Goal: Task Accomplishment & Management: Use online tool/utility

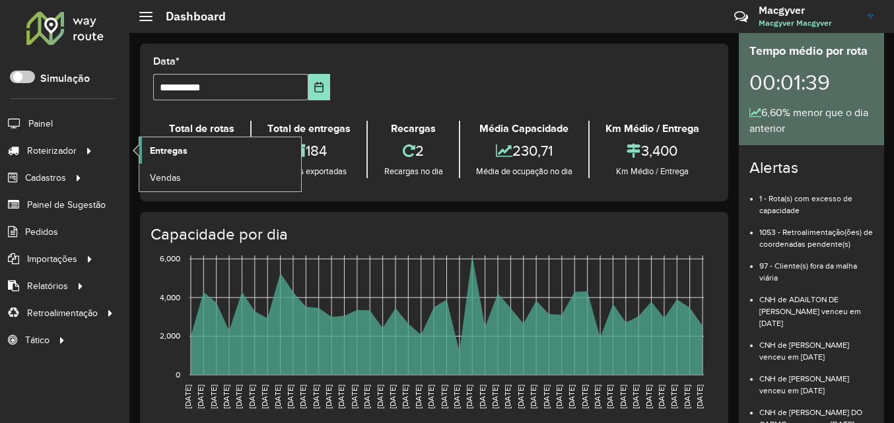
click at [201, 149] on link "Entregas" at bounding box center [220, 150] width 162 height 26
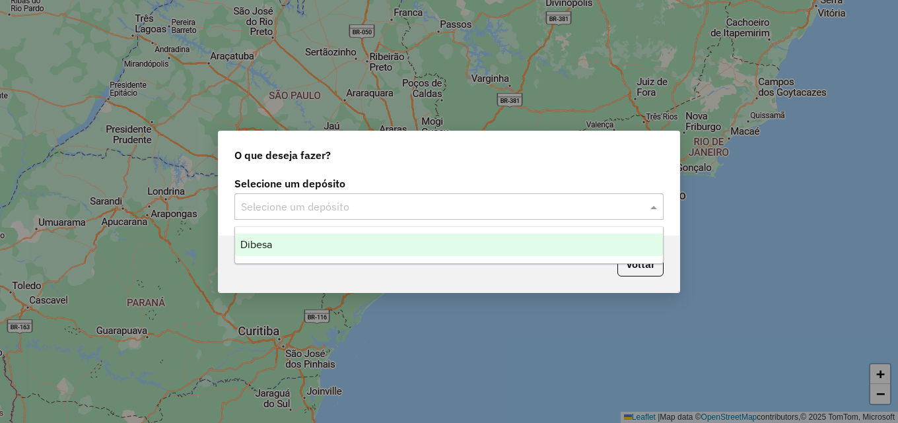
click at [311, 207] on input "text" at bounding box center [435, 207] width 389 height 16
click at [306, 246] on div "Dibesa" at bounding box center [449, 245] width 428 height 22
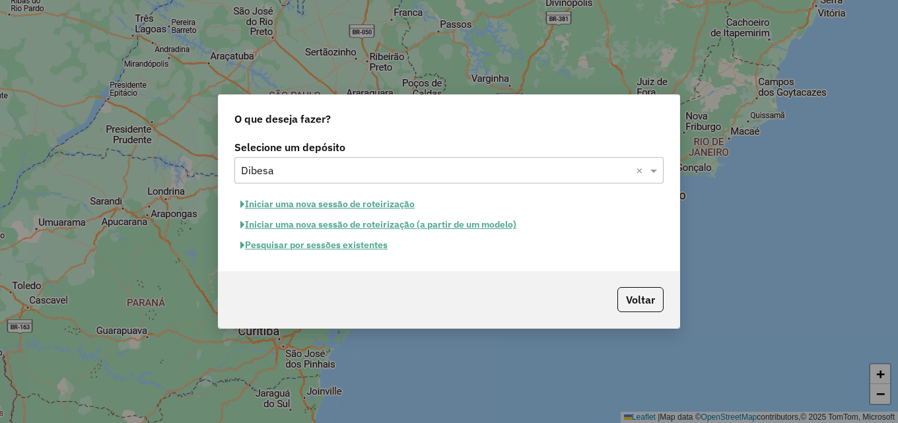
click at [310, 208] on button "Iniciar uma nova sessão de roteirização" at bounding box center [327, 204] width 186 height 20
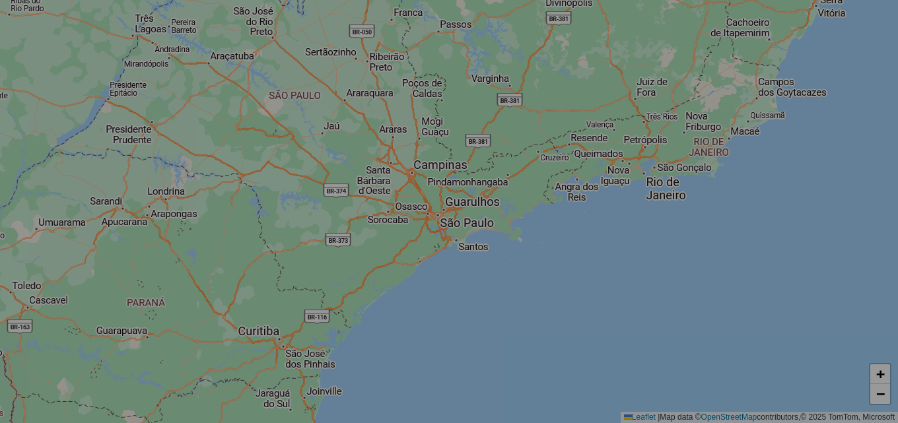
select select "*"
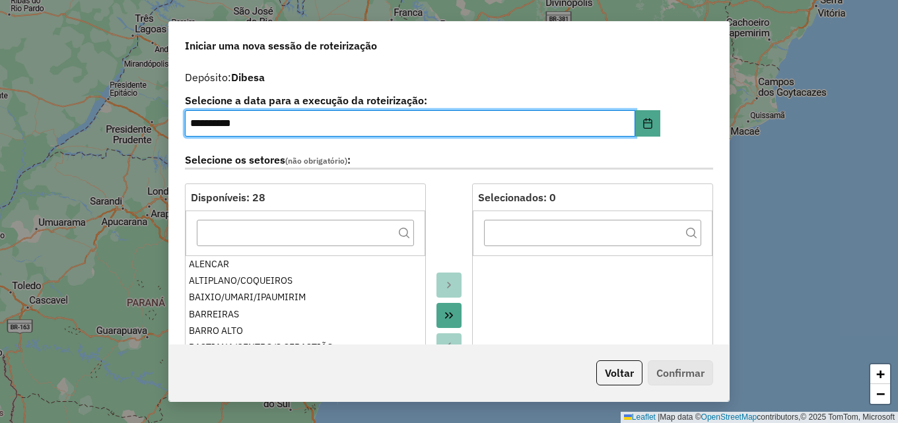
scroll to position [132, 0]
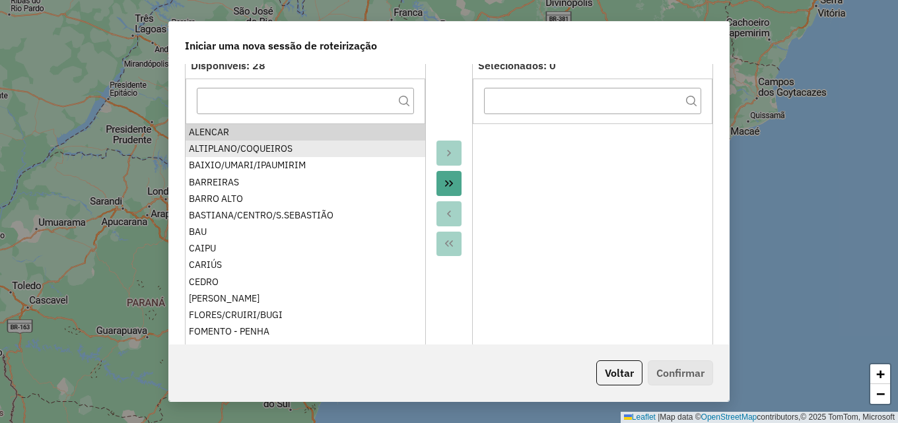
click at [237, 152] on div "ALTIPLANO/COQUEIROS" at bounding box center [305, 149] width 233 height 14
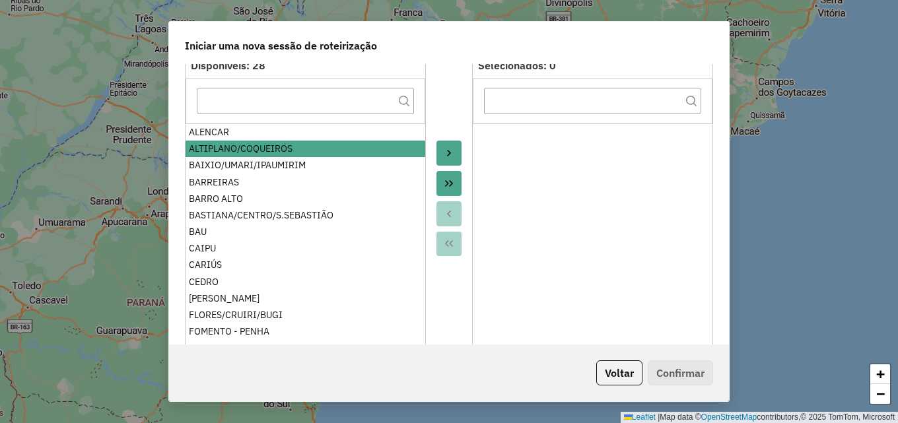
click at [265, 148] on div "ALTIPLANO/COQUEIROS" at bounding box center [305, 149] width 233 height 14
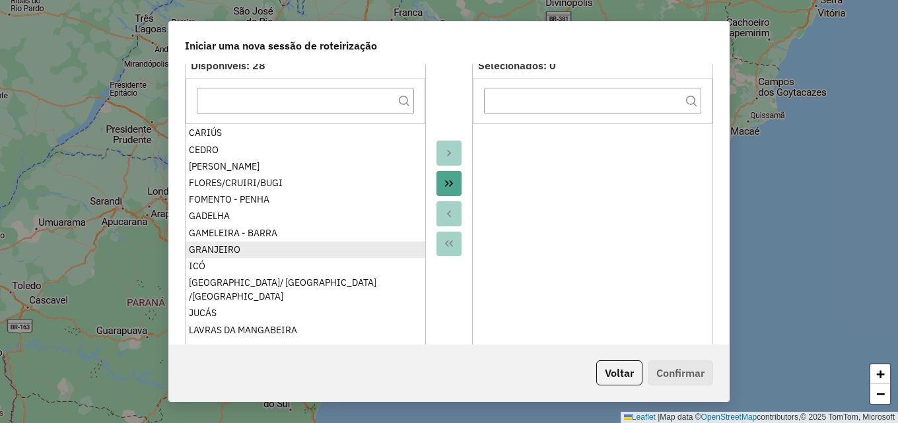
click at [228, 253] on div "GRANJEIRO" at bounding box center [305, 250] width 233 height 14
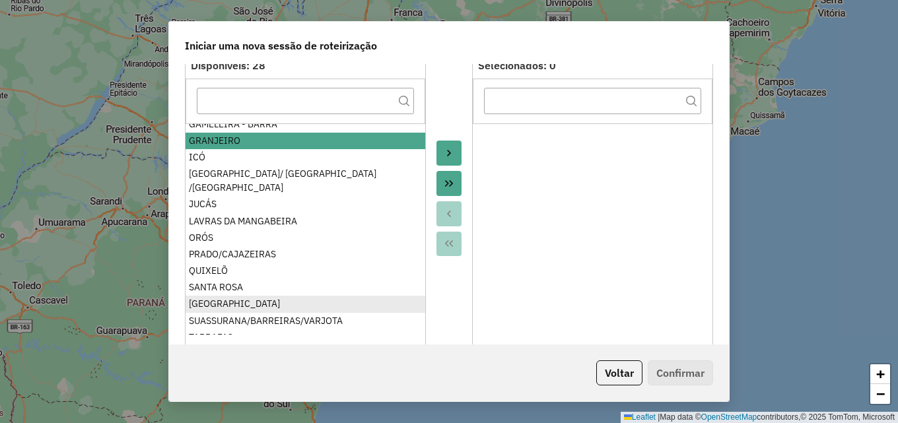
scroll to position [255, 0]
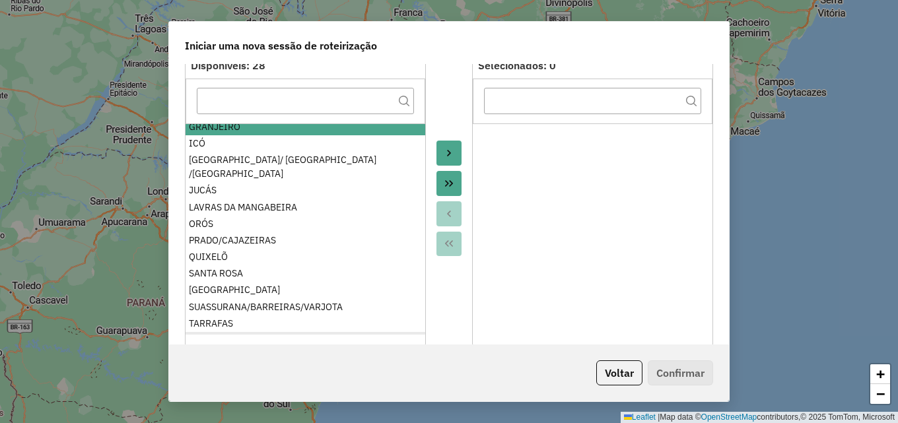
click at [242, 333] on div "VARZEA ALEGRE" at bounding box center [305, 340] width 233 height 14
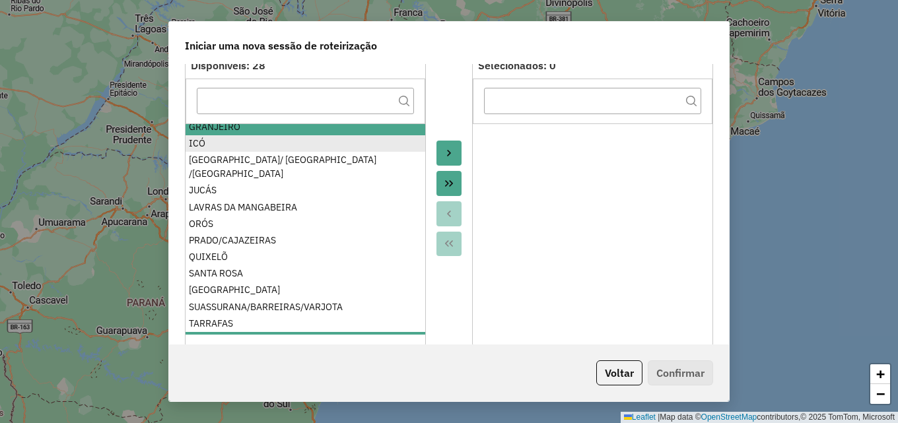
click at [215, 145] on div "ICÓ" at bounding box center [305, 144] width 233 height 14
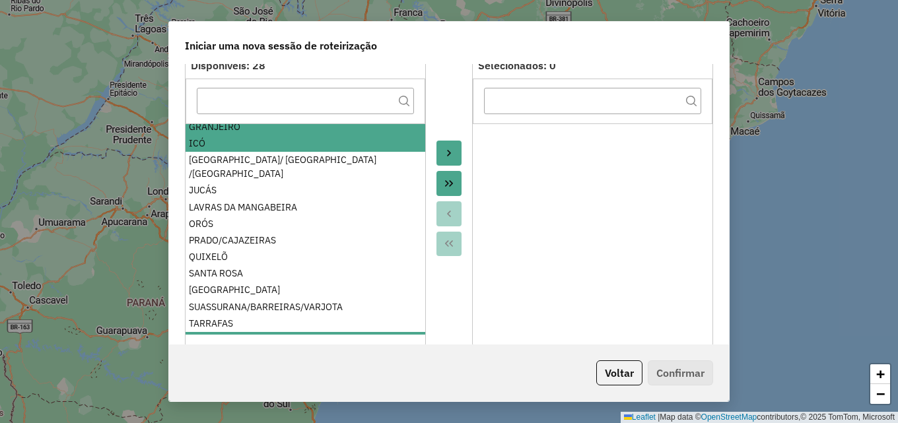
click at [454, 145] on button "Move to Target" at bounding box center [448, 153] width 25 height 25
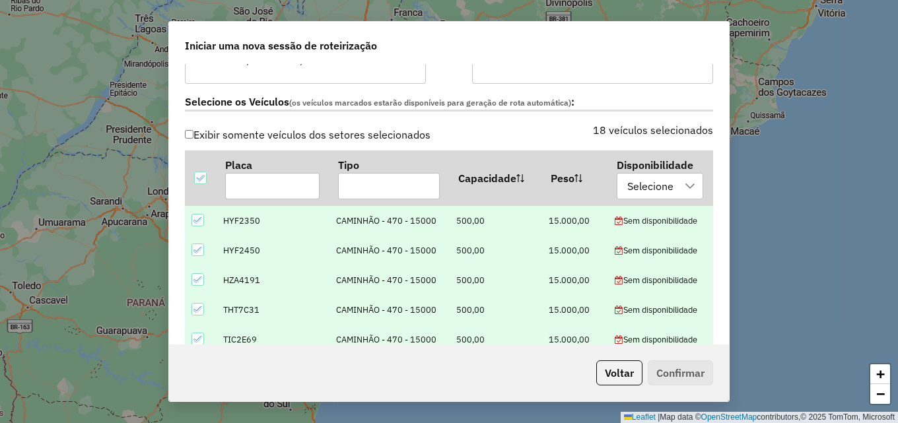
scroll to position [396, 0]
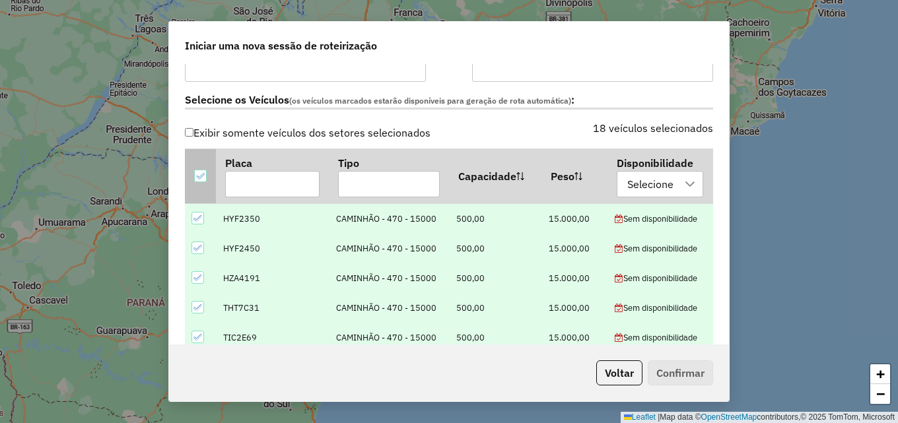
click at [202, 180] on icon at bounding box center [199, 176] width 9 height 9
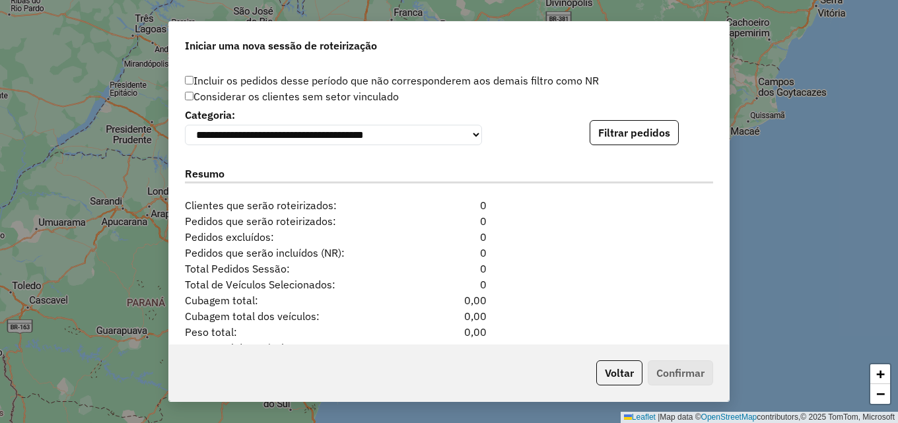
scroll to position [1320, 0]
click at [609, 140] on button "Filtrar pedidos" at bounding box center [634, 131] width 89 height 25
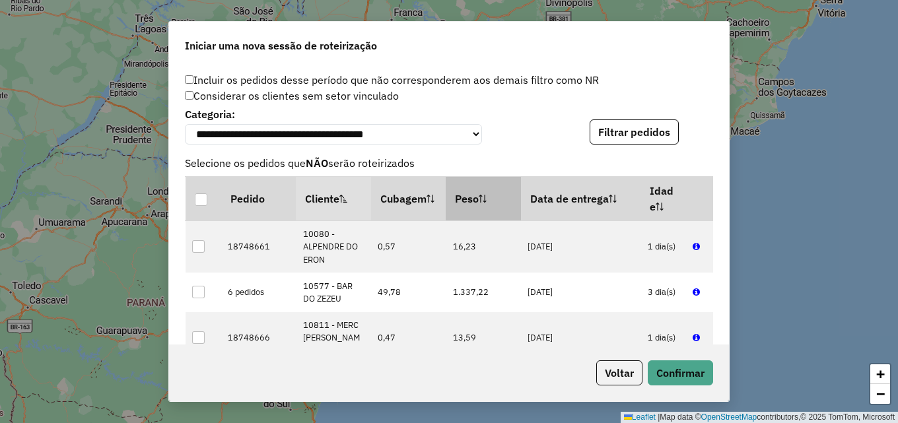
click at [467, 192] on th "Peso" at bounding box center [483, 198] width 75 height 44
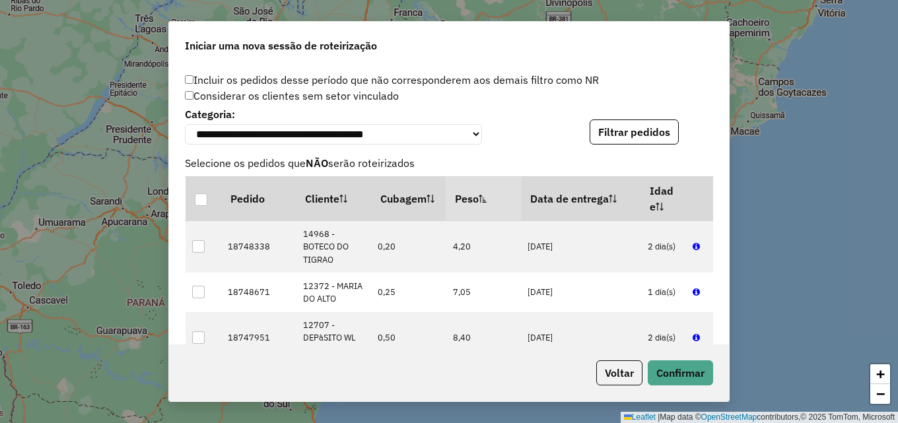
click at [467, 192] on th "Peso" at bounding box center [483, 198] width 75 height 44
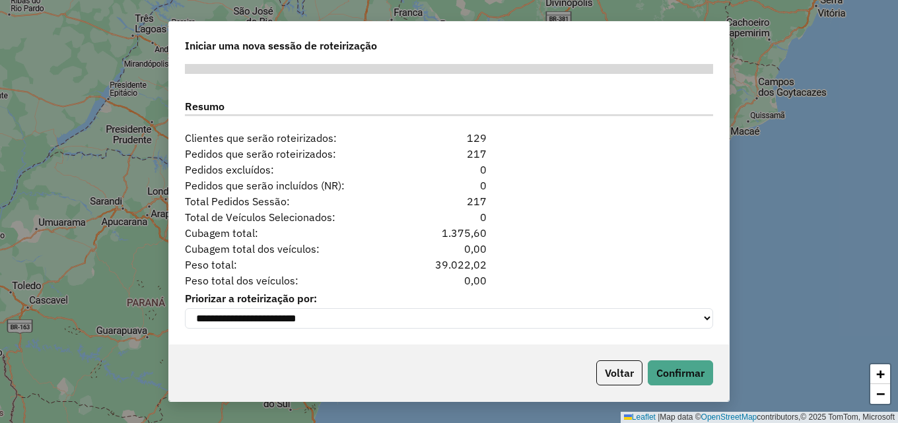
scroll to position [1666, 0]
click at [688, 371] on button "Confirmar" at bounding box center [680, 372] width 65 height 25
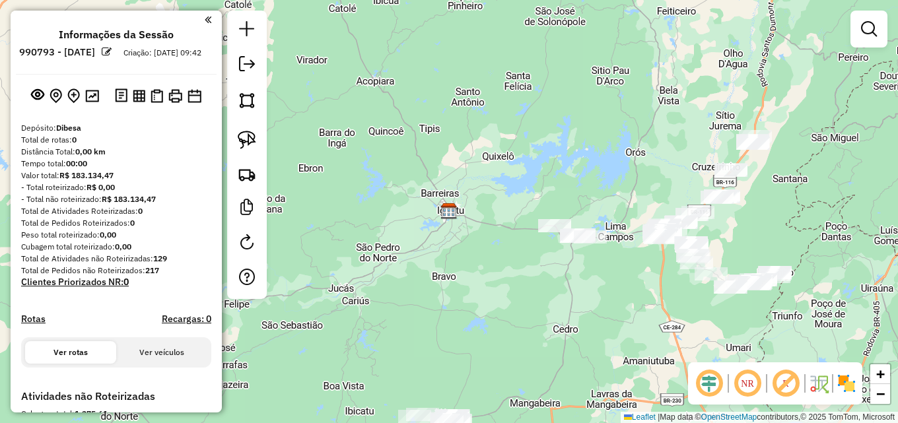
click at [471, 99] on div "Janela de atendimento Grade de atendimento Capacidade Transportadoras Veículos …" at bounding box center [449, 211] width 898 height 423
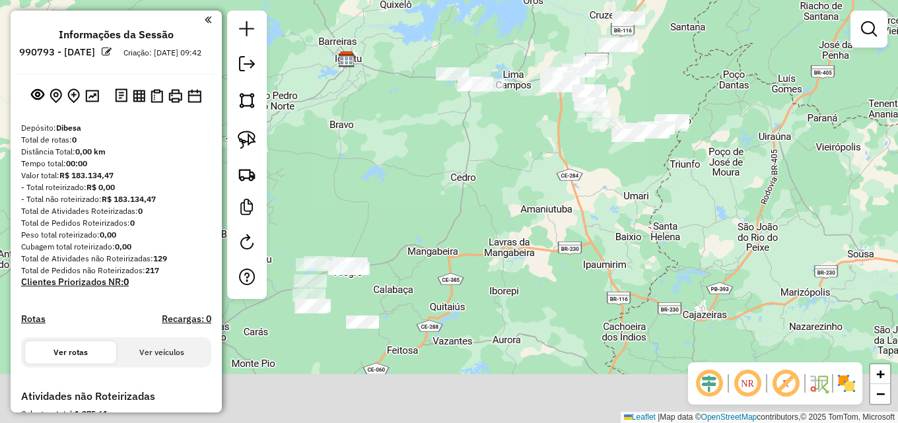
drag, startPoint x: 505, startPoint y: 312, endPoint x: 530, endPoint y: 193, distance: 121.4
click at [530, 193] on div "Janela de atendimento Grade de atendimento Capacidade Transportadoras Veículos …" at bounding box center [449, 211] width 898 height 423
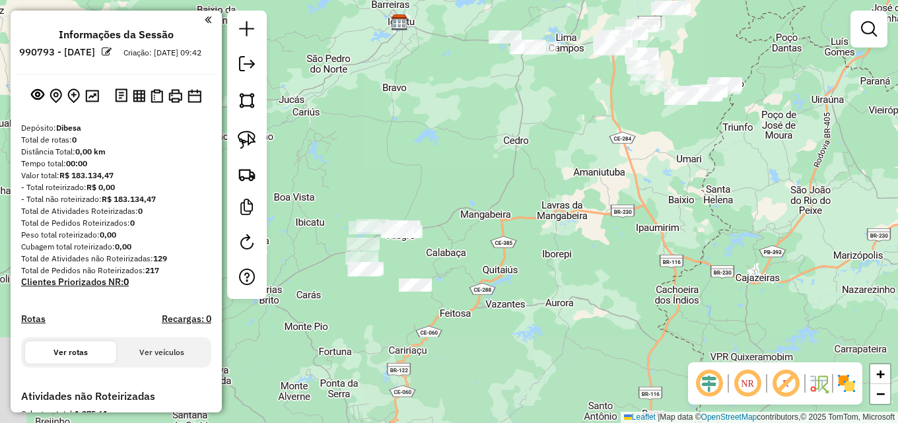
drag, startPoint x: 421, startPoint y: 277, endPoint x: 530, endPoint y: 211, distance: 127.4
click at [530, 211] on div "Janela de atendimento Grade de atendimento Capacidade Transportadoras Veículos …" at bounding box center [449, 211] width 898 height 423
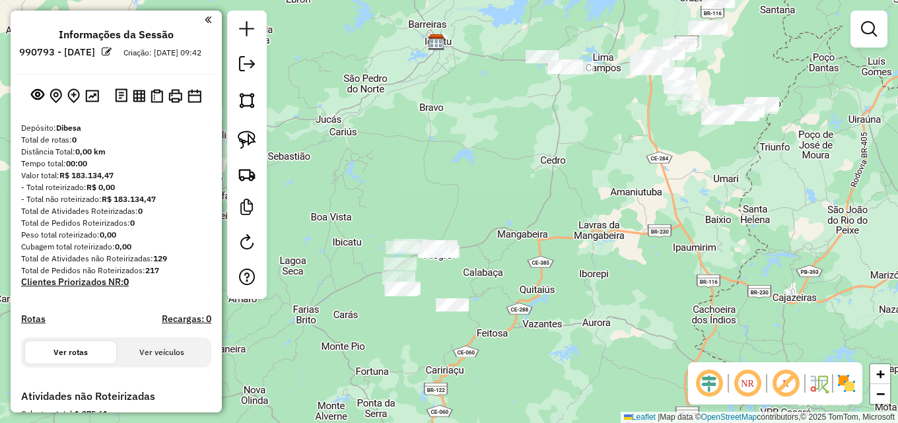
drag, startPoint x: 560, startPoint y: 154, endPoint x: 541, endPoint y: 203, distance: 52.5
click at [541, 203] on div "Janela de atendimento Grade de atendimento Capacidade Transportadoras Veículos …" at bounding box center [449, 211] width 898 height 423
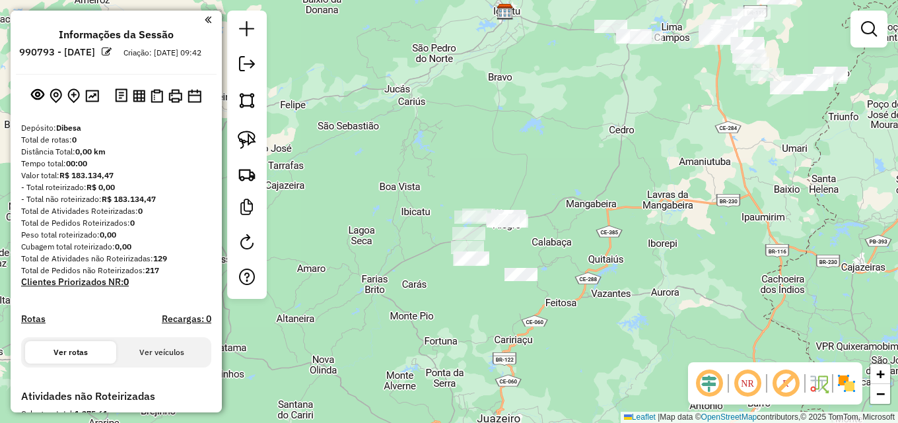
drag, startPoint x: 467, startPoint y: 205, endPoint x: 533, endPoint y: 176, distance: 71.5
click at [531, 178] on div "Janela de atendimento Grade de atendimento Capacidade Transportadoras Veículos …" at bounding box center [449, 211] width 898 height 423
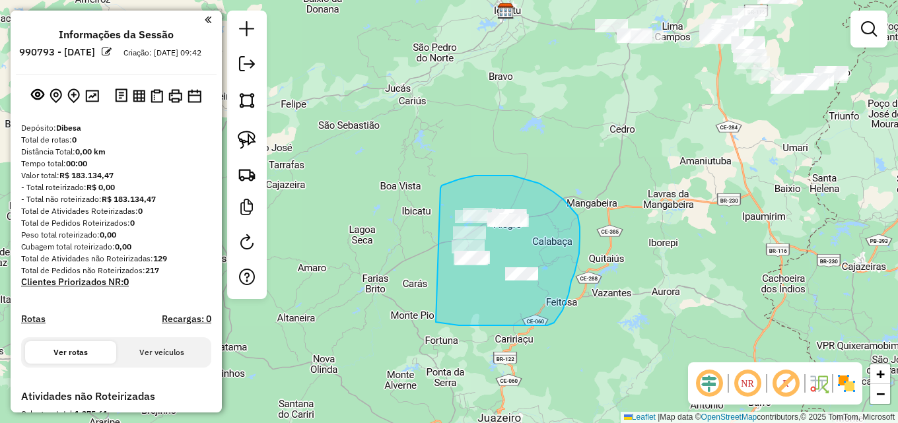
drag, startPoint x: 442, startPoint y: 186, endPoint x: 428, endPoint y: 318, distance: 132.7
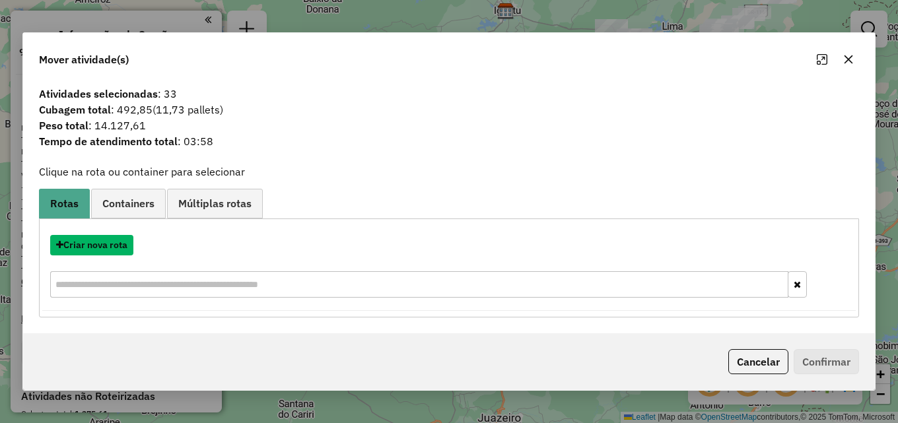
click at [85, 256] on div "Criar nova rota" at bounding box center [448, 268] width 813 height 86
click at [92, 242] on button "Criar nova rota" at bounding box center [91, 245] width 83 height 20
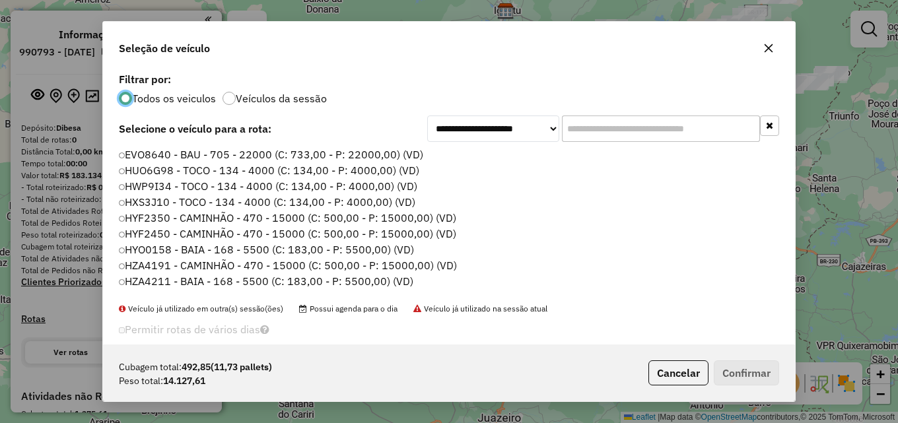
scroll to position [7, 4]
click at [578, 134] on input "text" at bounding box center [661, 129] width 198 height 26
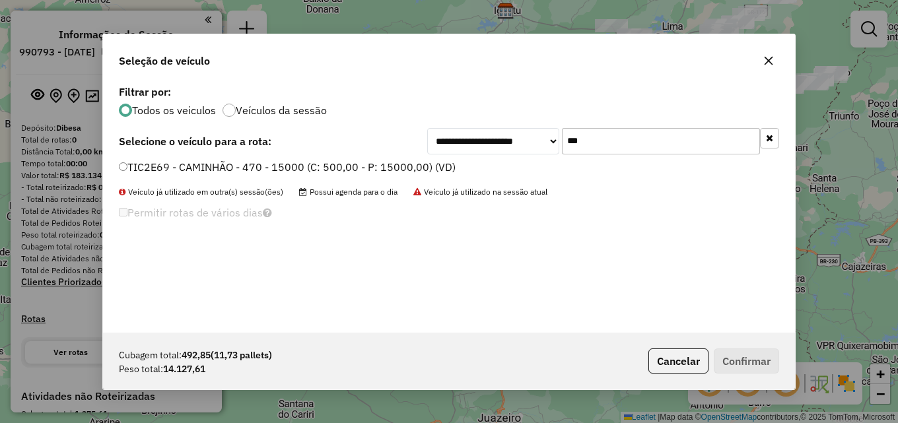
type input "***"
click at [440, 168] on label "TIC2E69 - CAMINHÃO - 470 - 15000 (C: 500,00 - P: 15000,00) (VD)" at bounding box center [287, 167] width 337 height 16
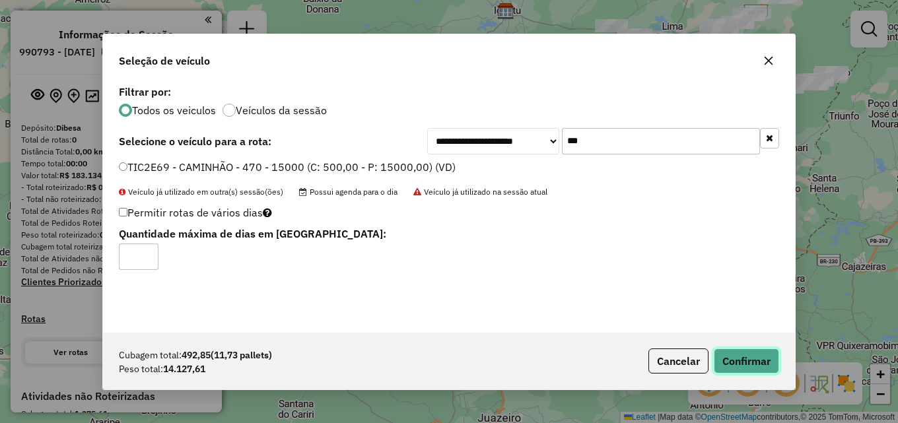
click at [763, 357] on button "Confirmar" at bounding box center [746, 361] width 65 height 25
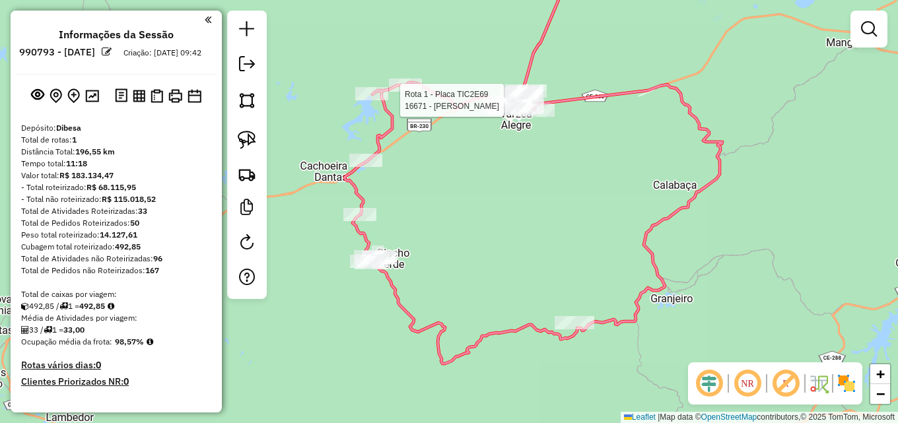
select select "**********"
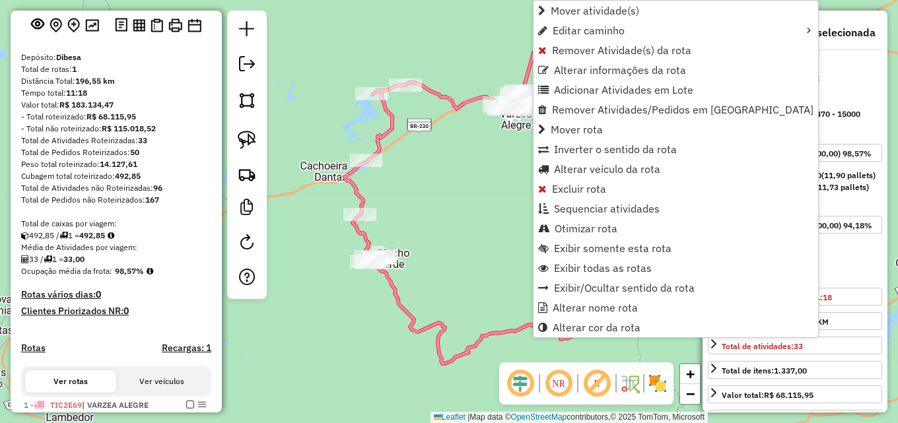
scroll to position [388, 0]
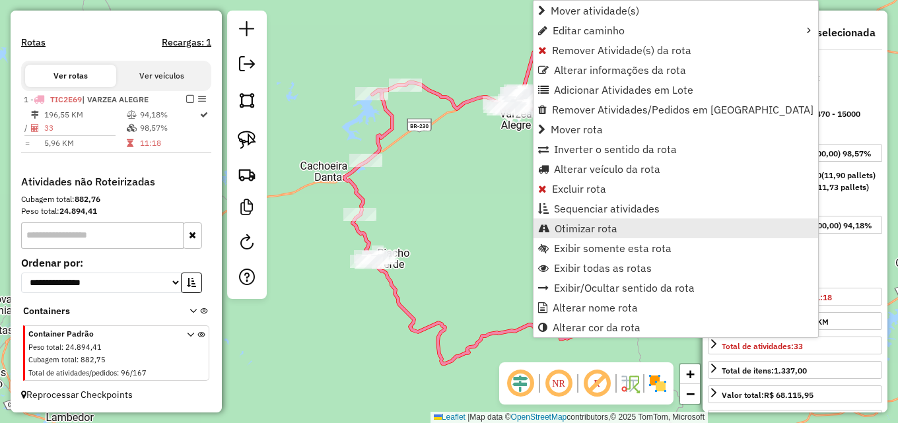
click at [575, 232] on span "Otimizar rota" at bounding box center [586, 228] width 63 height 11
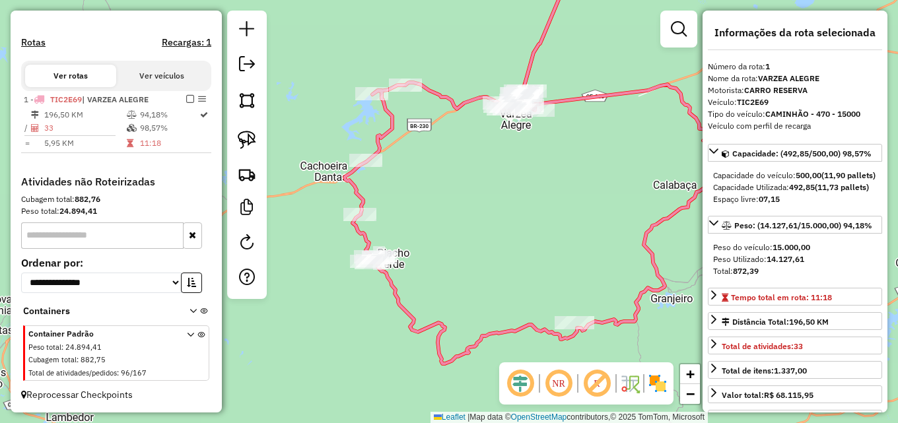
click at [682, 34] on em at bounding box center [679, 29] width 16 height 16
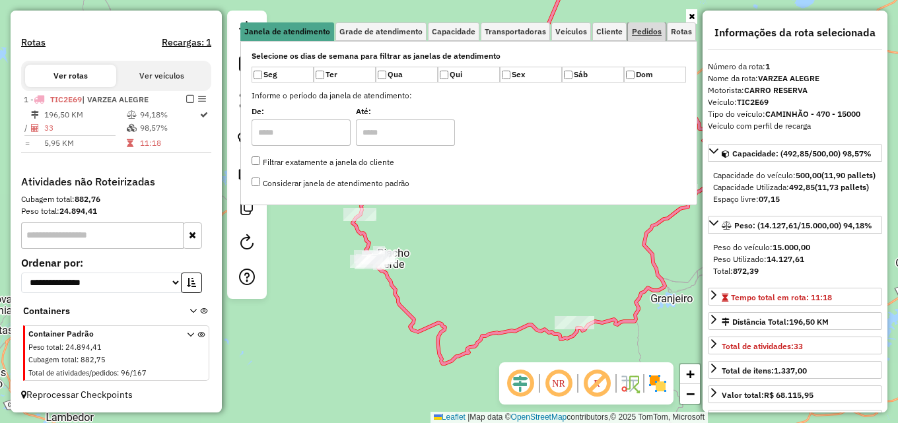
click at [650, 37] on link "Pedidos" at bounding box center [647, 31] width 38 height 18
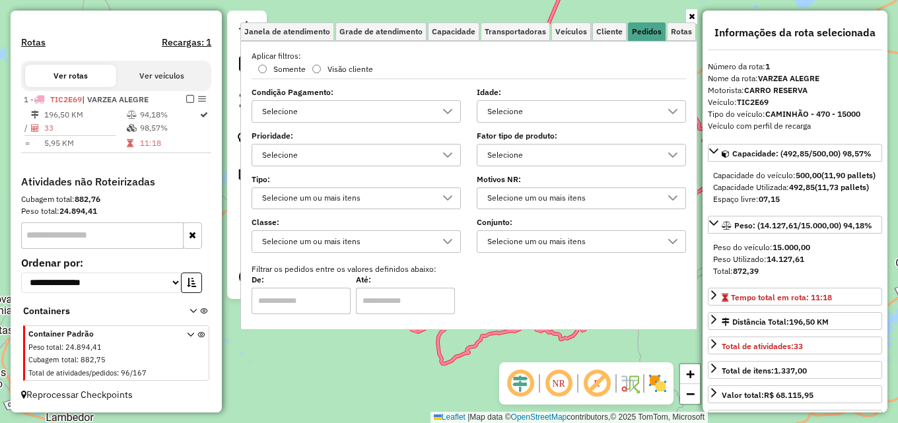
click at [560, 115] on div "Selecione" at bounding box center [572, 111] width 178 height 21
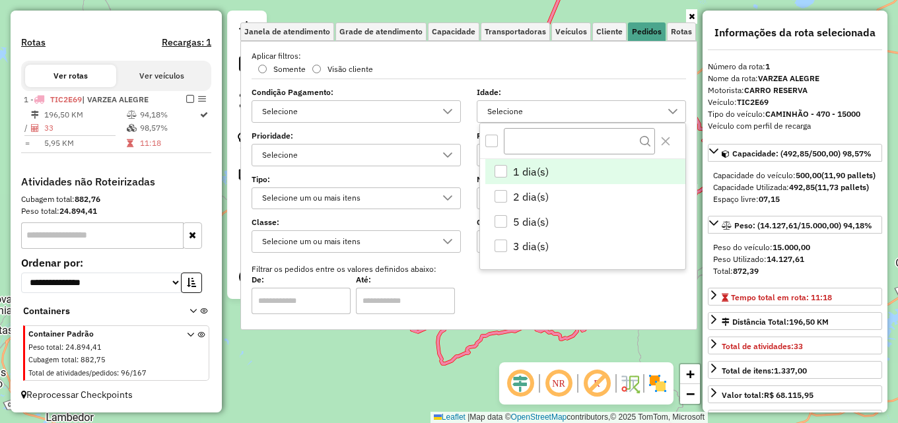
scroll to position [8, 46]
click at [504, 178] on li "1 dia(s)" at bounding box center [585, 172] width 200 height 25
click at [345, 376] on div "Limpar filtros Janela de atendimento Grade de atendimento Capacidade Transporta…" at bounding box center [449, 211] width 898 height 423
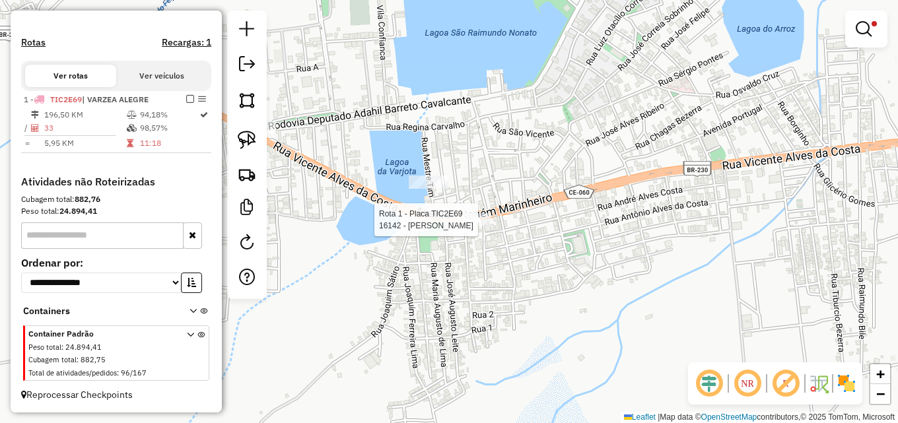
click at [457, 226] on div at bounding box center [472, 219] width 40 height 13
select select "**********"
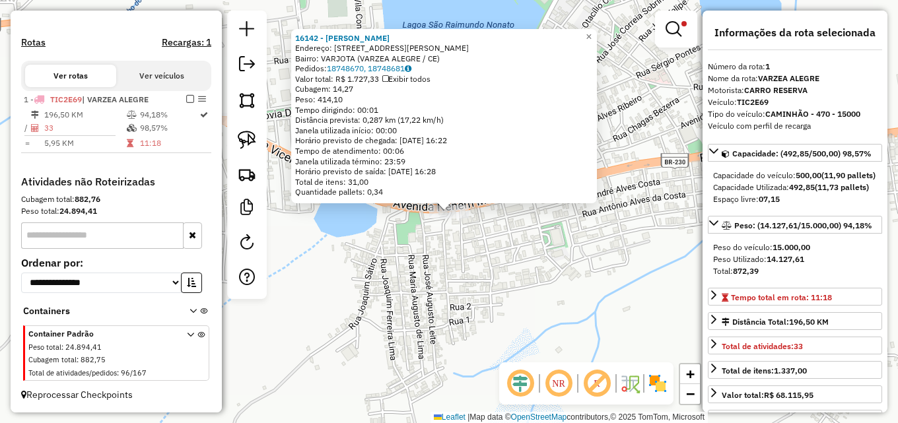
click at [434, 256] on div "16142 - CICERO SILVA Endereço: RUA NENEM MARINHEIRO 271 Bairro: VARJOTA (VARZEA…" at bounding box center [449, 211] width 898 height 423
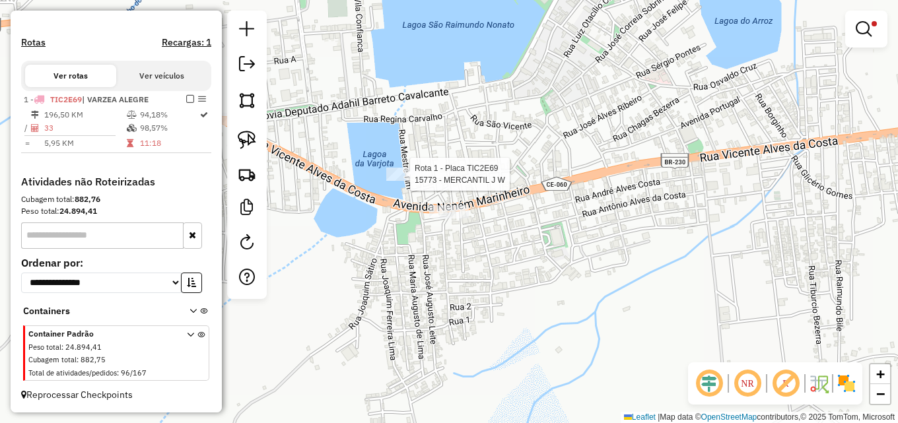
select select "**********"
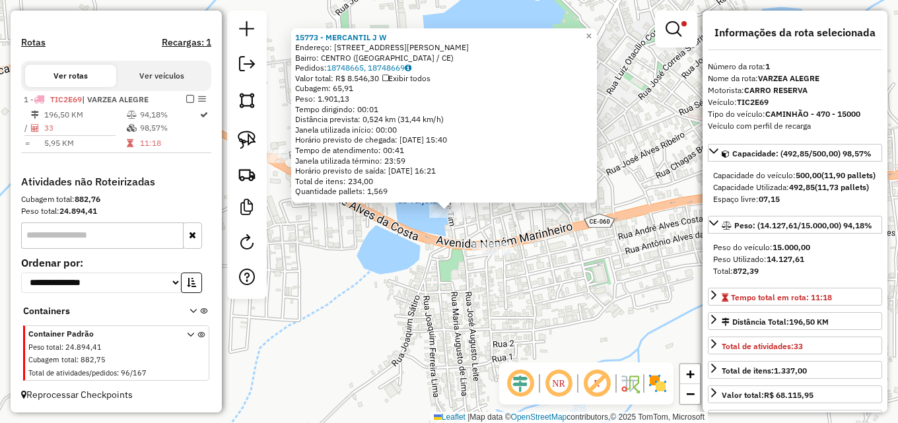
drag, startPoint x: 370, startPoint y: 236, endPoint x: 349, endPoint y: 228, distance: 23.0
click at [370, 236] on div "15773 - MERCANTIL J W Endereço: RUA MESTRE TIM 67 Bairro: CENTRO (VARZEA ALEGRE…" at bounding box center [449, 211] width 898 height 423
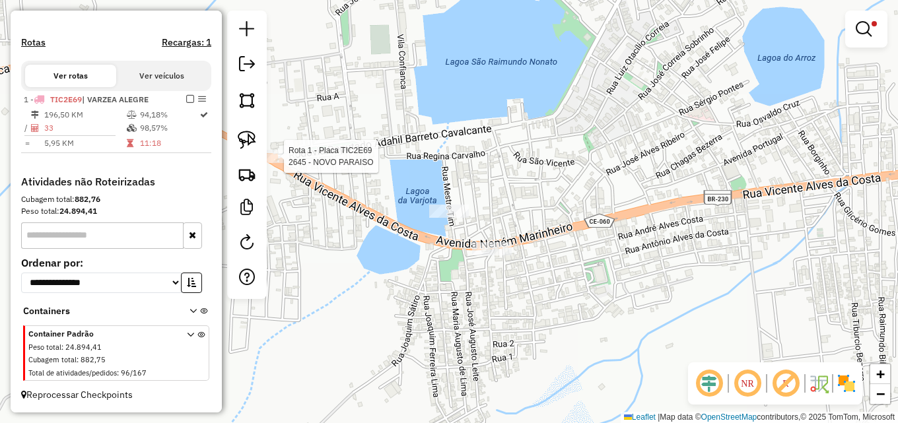
click at [283, 163] on div at bounding box center [279, 156] width 33 height 13
select select "**********"
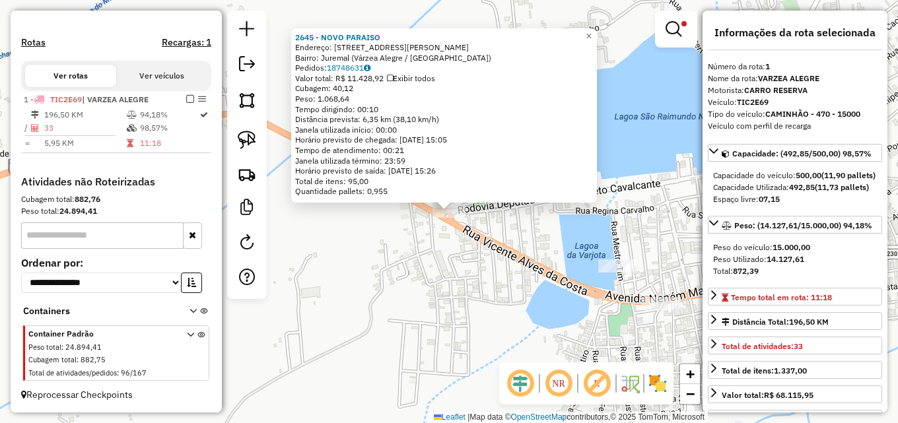
drag, startPoint x: 438, startPoint y: 287, endPoint x: 463, endPoint y: 294, distance: 26.1
click at [438, 287] on div "2645 - NOVO PARAISO Endereço: Rodovia Deputado Adahil Barreto, 628 Bairro: Jure…" at bounding box center [449, 211] width 898 height 423
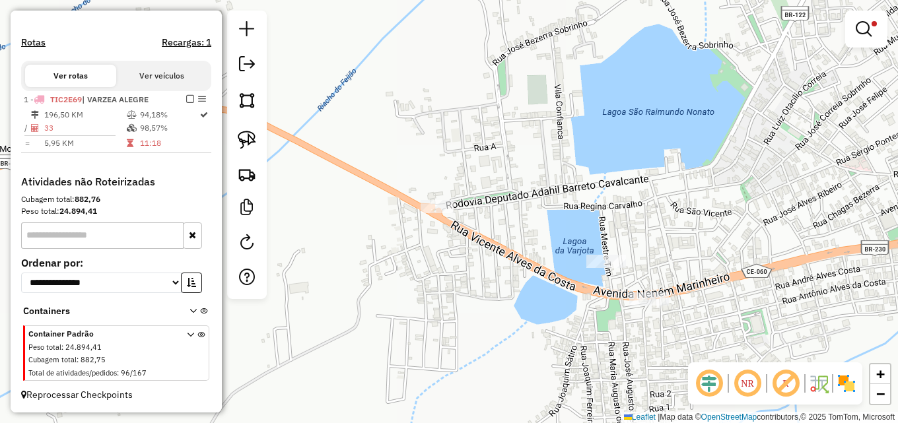
drag, startPoint x: 483, startPoint y: 300, endPoint x: 434, endPoint y: 284, distance: 50.7
click at [434, 284] on div "Limpar filtros Janela de atendimento Grade de atendimento Capacidade Transporta…" at bounding box center [449, 211] width 898 height 423
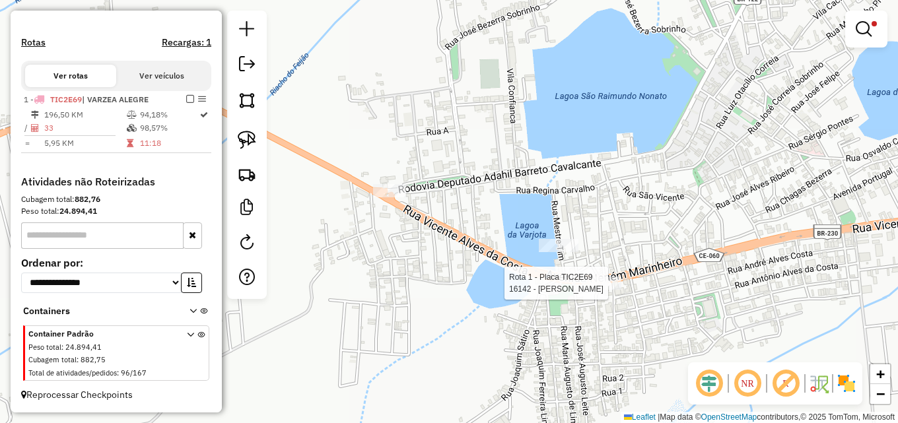
select select "**********"
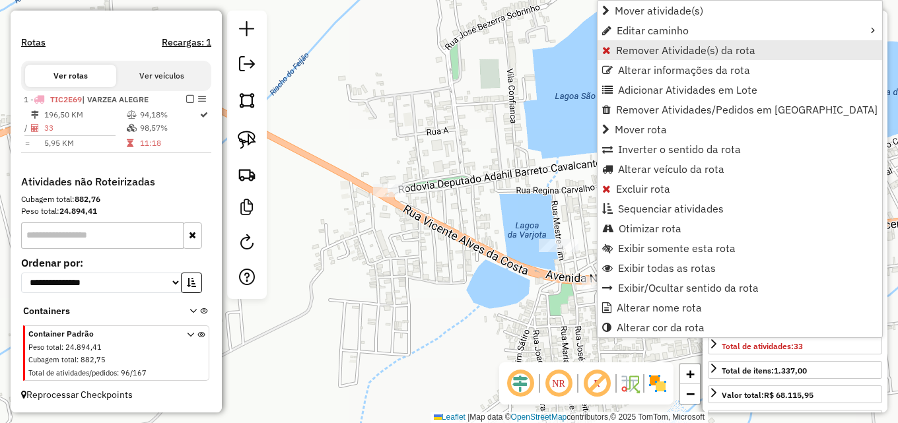
click at [660, 48] on span "Remover Atividade(s) da rota" at bounding box center [685, 50] width 139 height 11
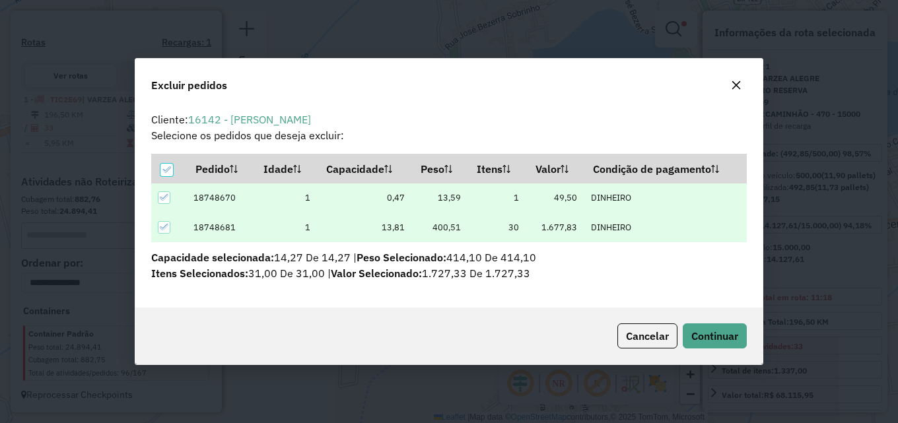
scroll to position [0, 0]
click at [708, 336] on span "Continuar" at bounding box center [714, 335] width 47 height 13
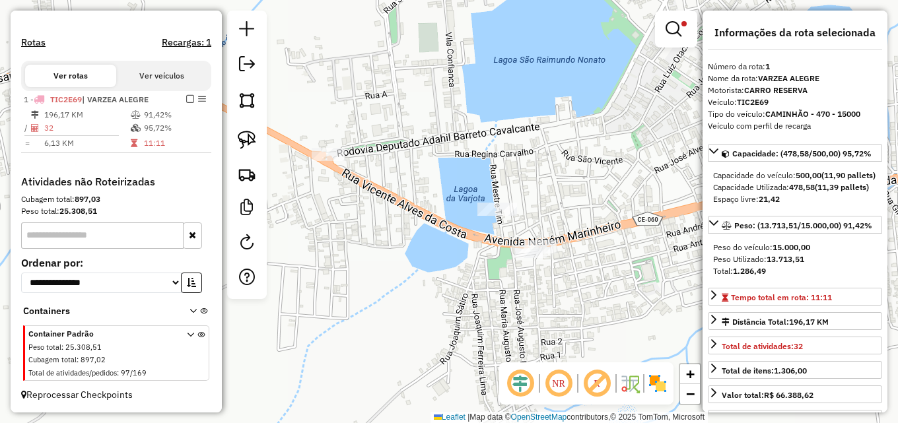
drag, startPoint x: 556, startPoint y: 115, endPoint x: 516, endPoint y: 96, distance: 43.7
click at [516, 96] on div "Limpar filtros Janela de atendimento Grade de atendimento Capacidade Transporta…" at bounding box center [449, 211] width 898 height 423
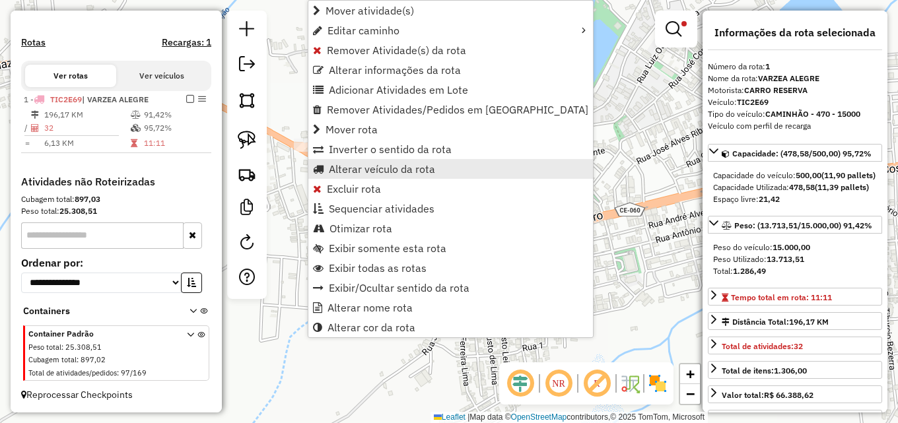
click at [369, 170] on span "Alterar veículo da rota" at bounding box center [382, 169] width 106 height 11
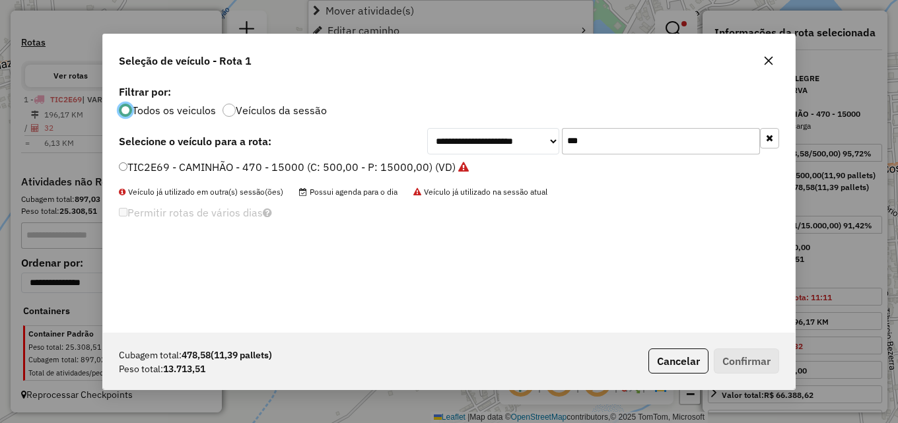
scroll to position [7, 4]
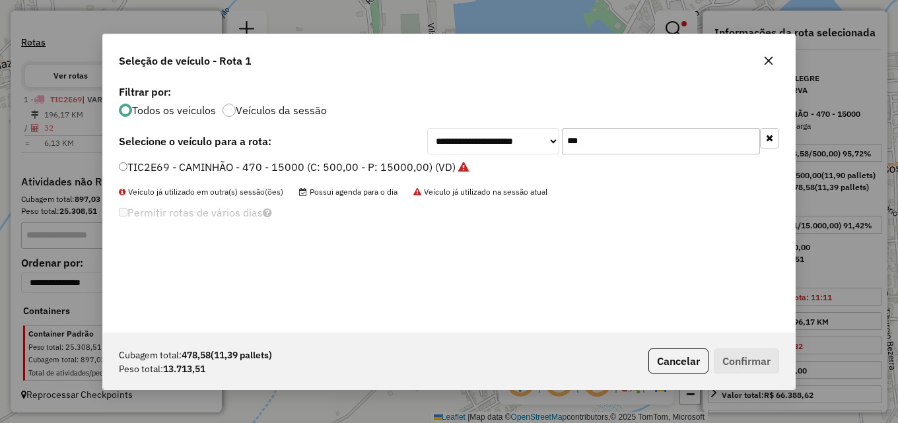
click at [378, 169] on label "TIC2E69 - CAMINHÃO - 470 - 15000 (C: 500,00 - P: 15000,00) (VD)" at bounding box center [294, 167] width 350 height 16
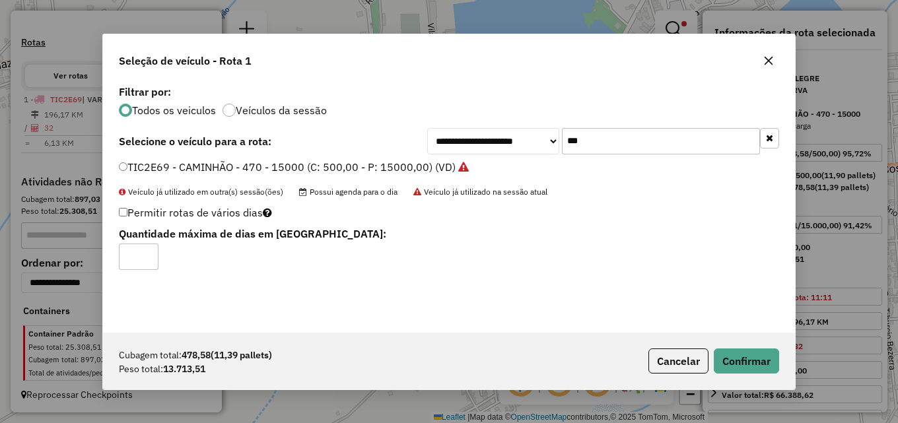
type input "*"
click at [150, 253] on input "*" at bounding box center [139, 257] width 40 height 26
click at [751, 356] on button "Confirmar" at bounding box center [746, 361] width 65 height 25
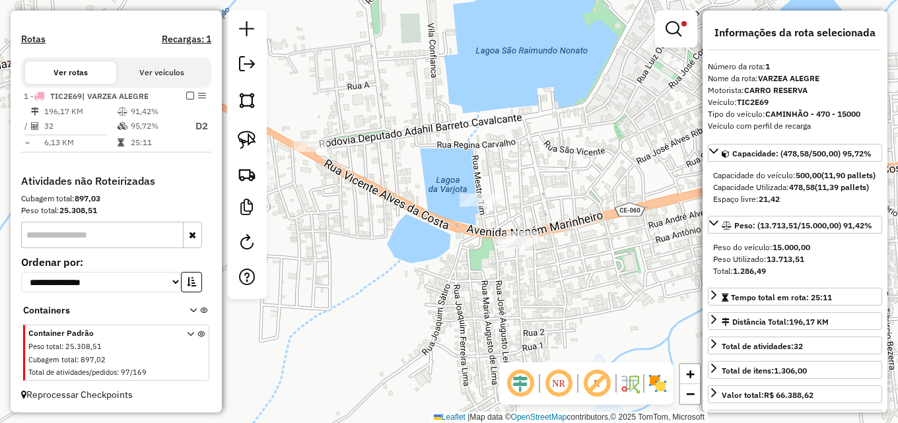
scroll to position [391, 0]
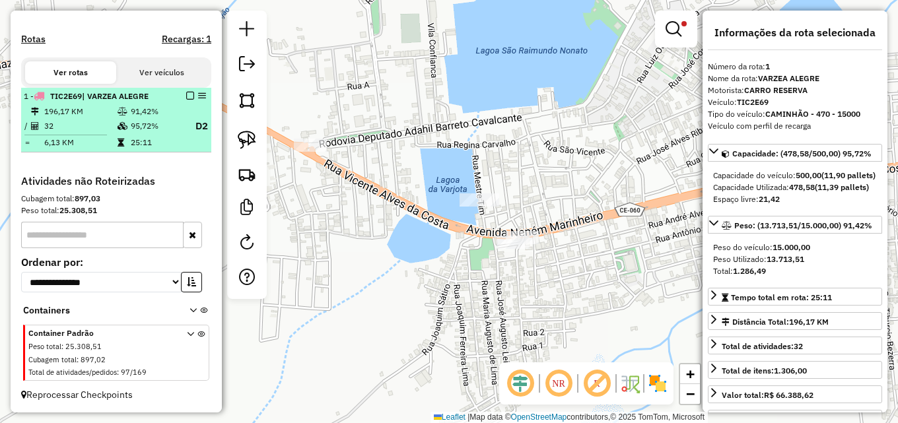
click at [125, 134] on td at bounding box center [123, 126] width 13 height 17
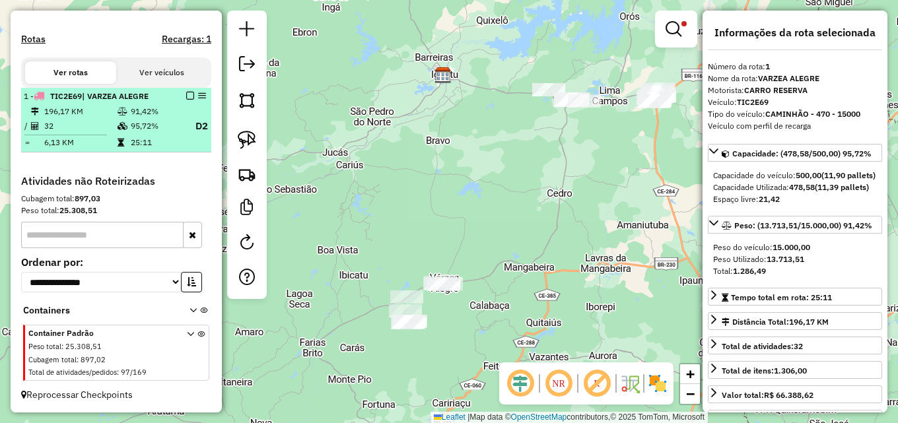
click at [186, 97] on em at bounding box center [190, 96] width 8 height 8
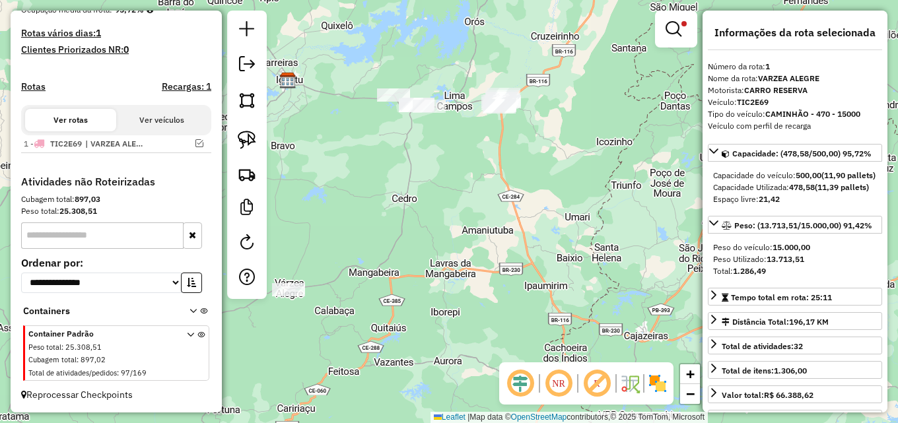
drag, startPoint x: 473, startPoint y: 162, endPoint x: 405, endPoint y: 178, distance: 69.8
click at [405, 178] on div "Limpar filtros Janela de atendimento Grade de atendimento Capacidade Transporta…" at bounding box center [449, 211] width 898 height 423
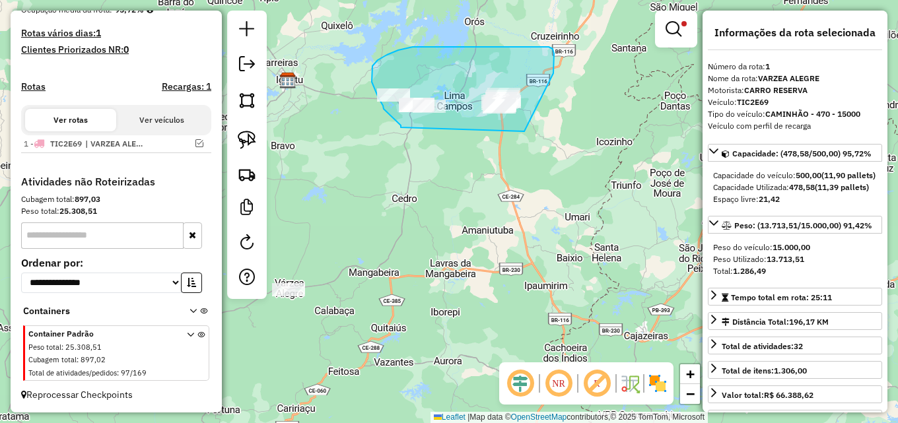
drag, startPoint x: 401, startPoint y: 127, endPoint x: 524, endPoint y: 131, distance: 123.5
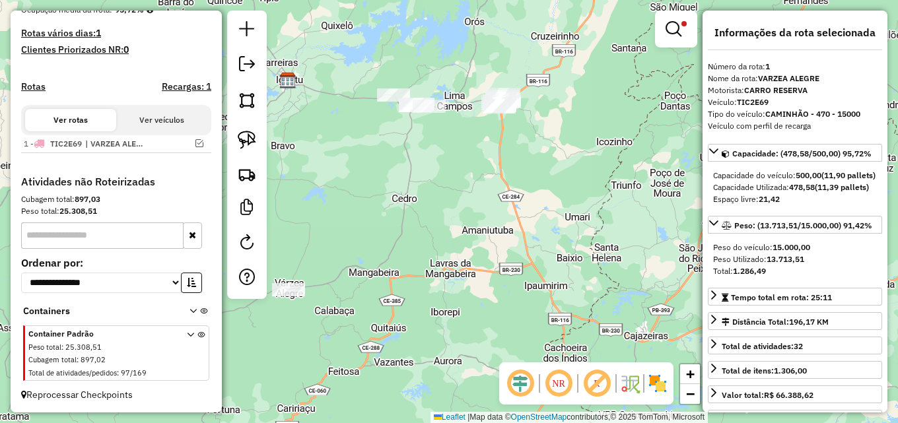
click at [551, 166] on div "Limpar filtros Janela de atendimento Grade de atendimento Capacidade Transporta…" at bounding box center [449, 211] width 898 height 423
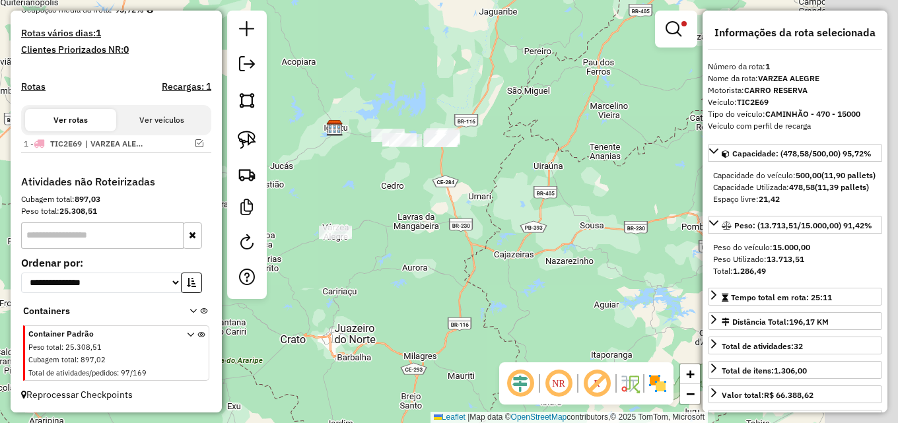
drag, startPoint x: 563, startPoint y: 162, endPoint x: 471, endPoint y: 163, distance: 92.4
click at [472, 163] on div "Limpar filtros Janela de atendimento Grade de atendimento Capacidade Transporta…" at bounding box center [449, 211] width 898 height 423
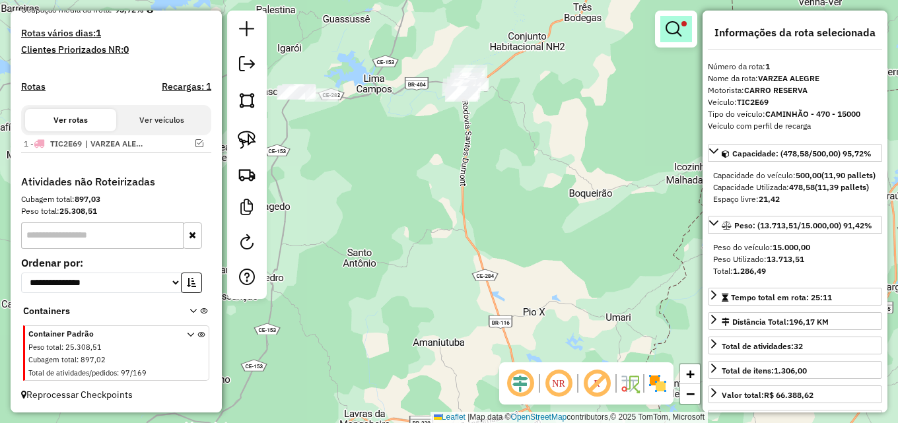
click at [669, 30] on em at bounding box center [673, 29] width 16 height 16
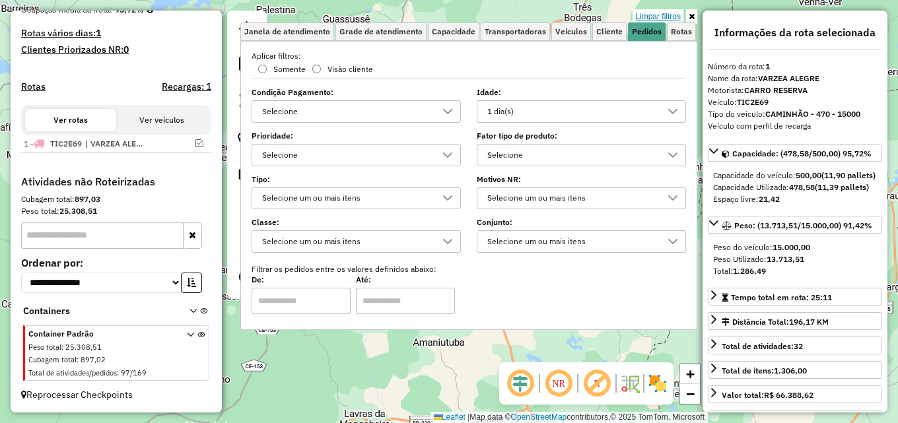
click at [664, 15] on link "Limpar filtros" at bounding box center [657, 16] width 51 height 15
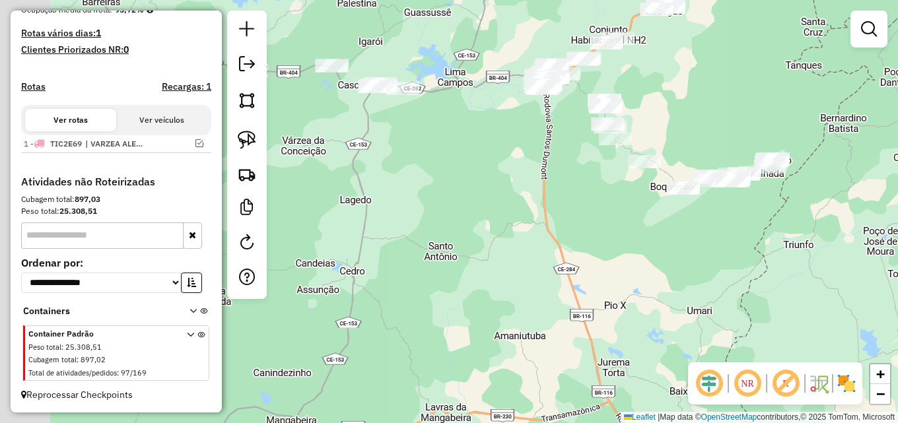
drag, startPoint x: 642, startPoint y: 69, endPoint x: 680, endPoint y: 59, distance: 39.5
click at [679, 59] on div "Janela de atendimento Grade de atendimento Capacidade Transportadoras Veículos …" at bounding box center [449, 211] width 898 height 423
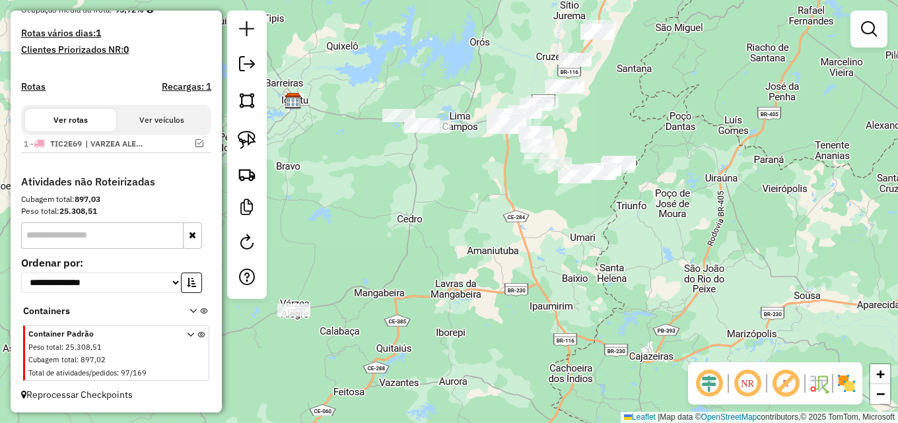
drag, startPoint x: 514, startPoint y: 169, endPoint x: 464, endPoint y: 193, distance: 55.8
click at [465, 193] on div "Janela de atendimento Grade de atendimento Capacidade Transportadoras Veículos …" at bounding box center [449, 211] width 898 height 423
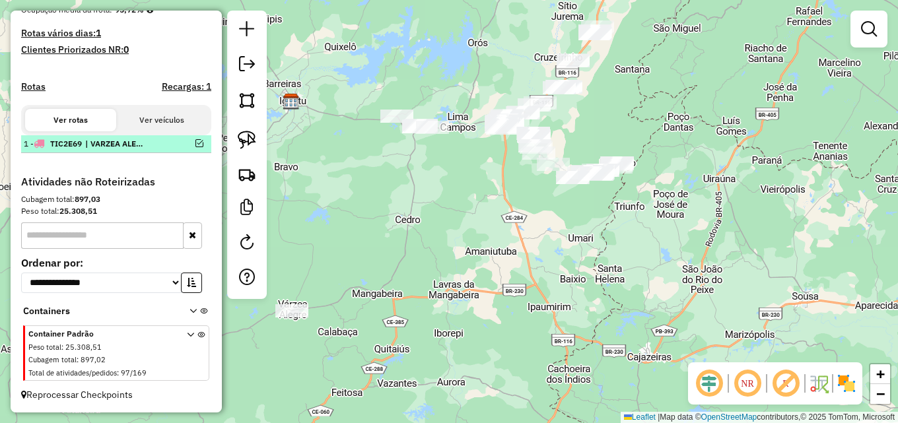
click at [195, 145] on em at bounding box center [199, 143] width 8 height 8
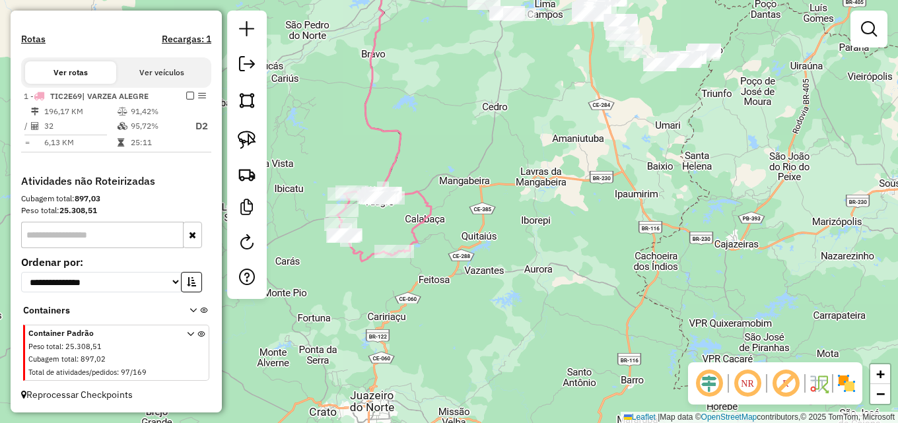
drag, startPoint x: 372, startPoint y: 266, endPoint x: 485, endPoint y: 137, distance: 171.2
click at [497, 124] on div "Janela de atendimento Grade de atendimento Capacidade Transportadoras Veículos …" at bounding box center [449, 211] width 898 height 423
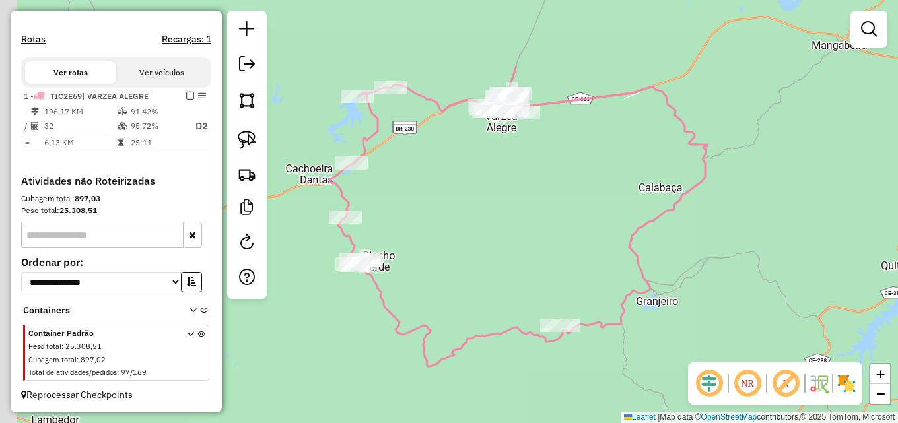
drag, startPoint x: 432, startPoint y: 141, endPoint x: 555, endPoint y: 211, distance: 141.0
click at [555, 210] on div "Janela de atendimento Grade de atendimento Capacidade Transportadoras Veículos …" at bounding box center [449, 211] width 898 height 423
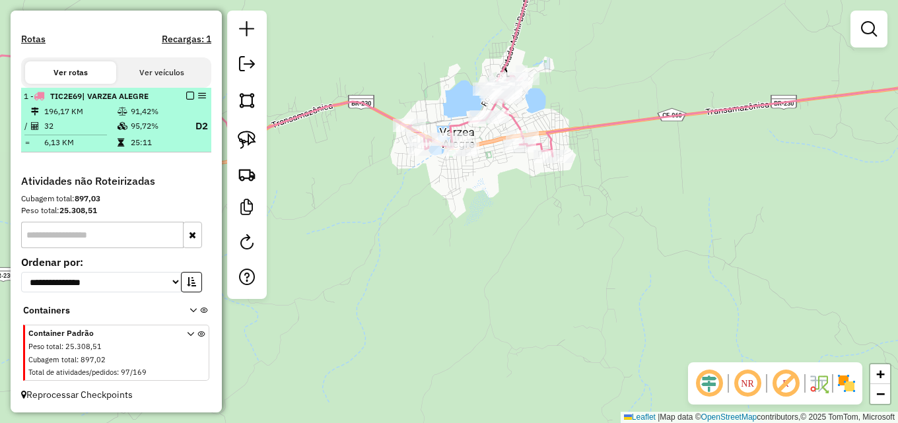
click at [186, 96] on em at bounding box center [190, 96] width 8 height 8
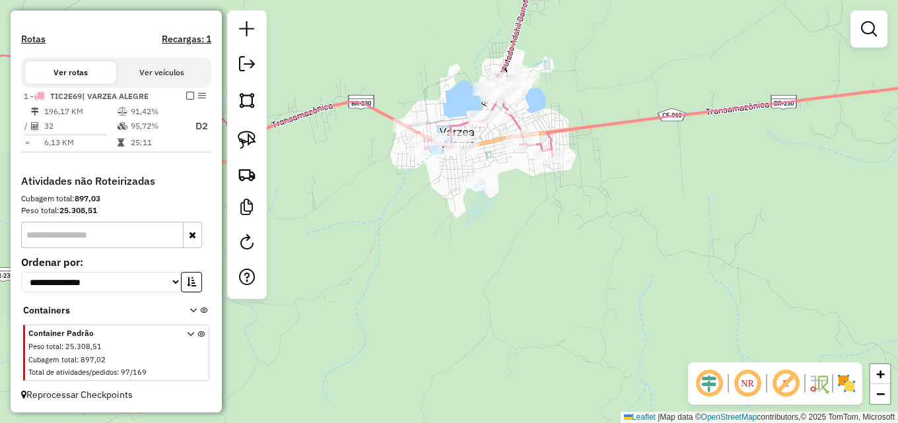
scroll to position [344, 0]
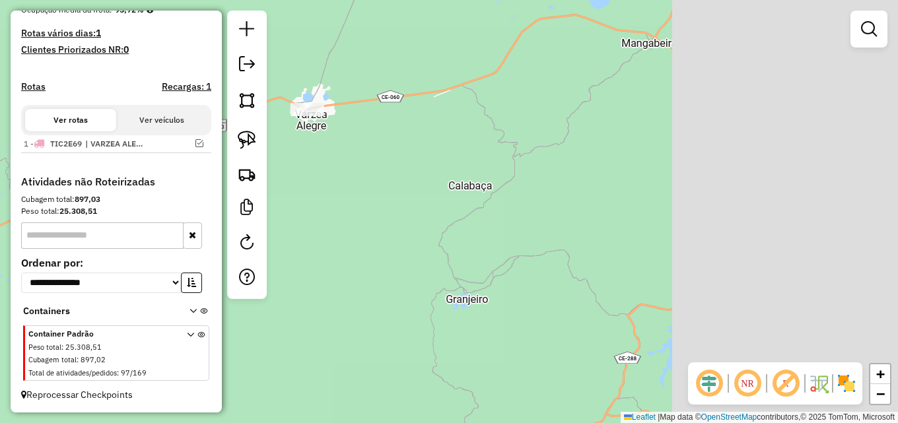
drag, startPoint x: 650, startPoint y: 168, endPoint x: 368, endPoint y: 176, distance: 282.0
click at [372, 175] on div "Janela de atendimento Grade de atendimento Capacidade Transportadoras Veículos …" at bounding box center [449, 211] width 898 height 423
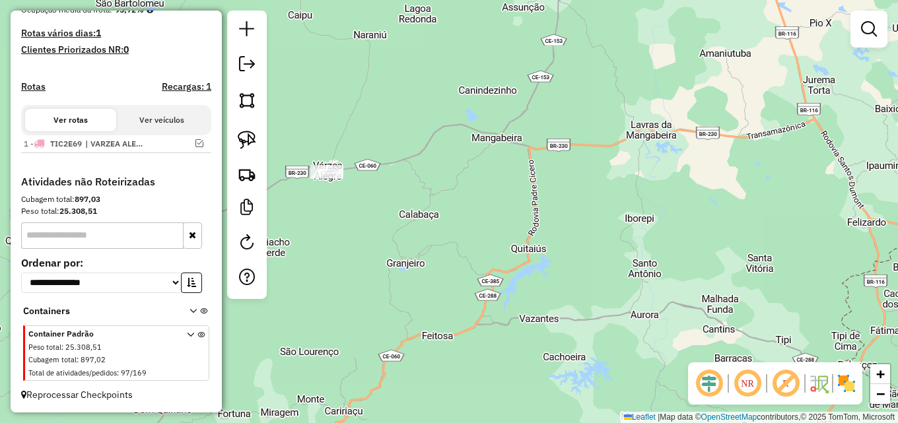
drag, startPoint x: 593, startPoint y: 180, endPoint x: 413, endPoint y: 213, distance: 183.2
click at [413, 213] on div "Janela de atendimento Grade de atendimento Capacidade Transportadoras Veículos …" at bounding box center [449, 211] width 898 height 423
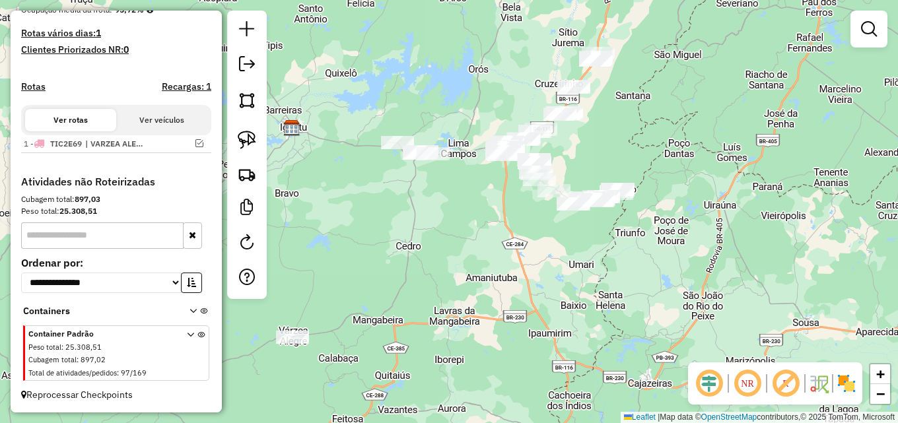
drag, startPoint x: 597, startPoint y: 176, endPoint x: 583, endPoint y: 321, distance: 146.6
click at [583, 321] on div "Janela de atendimento Grade de atendimento Capacidade Transportadoras Veículos …" at bounding box center [449, 211] width 898 height 423
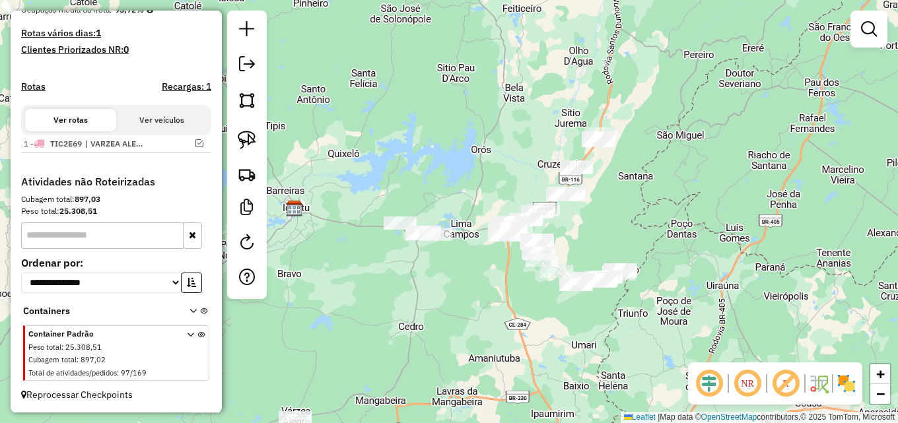
drag, startPoint x: 582, startPoint y: 253, endPoint x: 638, endPoint y: 209, distance: 71.4
click at [638, 209] on div "Janela de atendimento Grade de atendimento Capacidade Transportadoras Veículos …" at bounding box center [449, 211] width 898 height 423
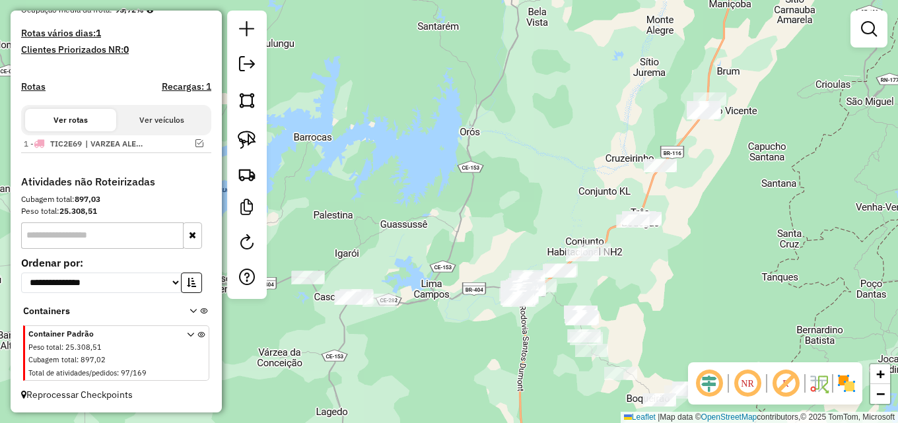
drag, startPoint x: 621, startPoint y: 213, endPoint x: 648, endPoint y: 279, distance: 71.6
click at [665, 283] on div "Janela de atendimento Grade de atendimento Capacidade Transportadoras Veículos …" at bounding box center [449, 211] width 898 height 423
drag, startPoint x: 413, startPoint y: 184, endPoint x: 432, endPoint y: 174, distance: 21.0
click at [432, 174] on div "Janela de atendimento Grade de atendimento Capacidade Transportadoras Veículos …" at bounding box center [449, 211] width 898 height 423
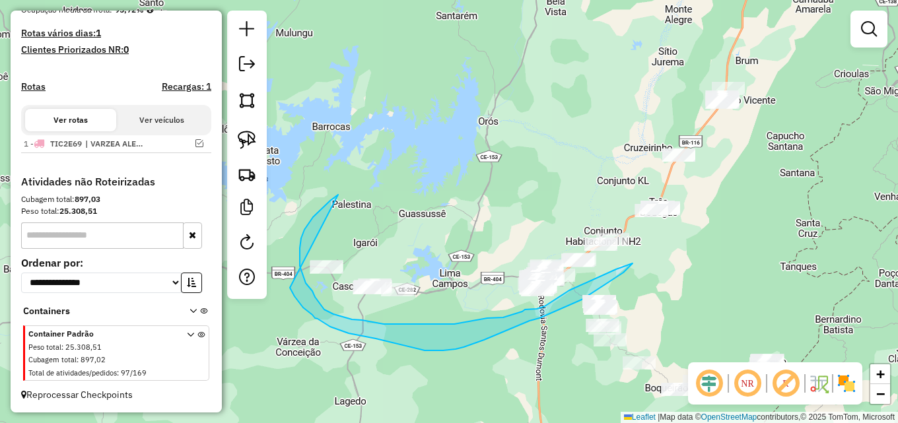
drag, startPoint x: 319, startPoint y: 211, endPoint x: 290, endPoint y: 288, distance: 81.9
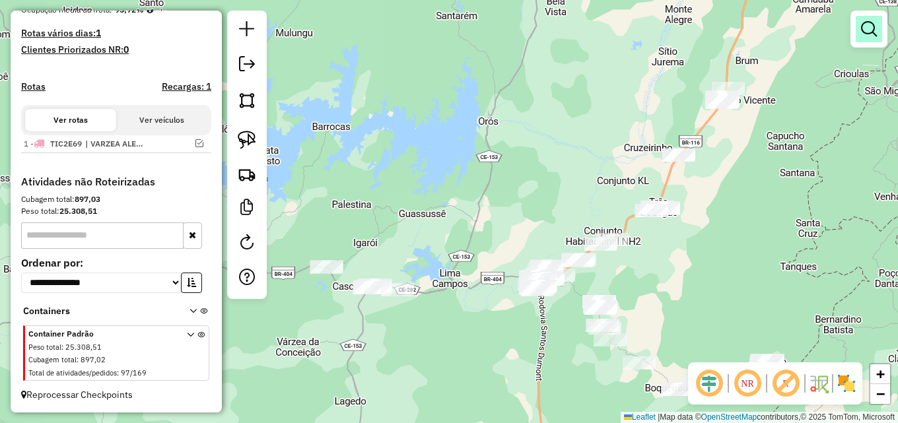
click at [874, 33] on em at bounding box center [869, 29] width 16 height 16
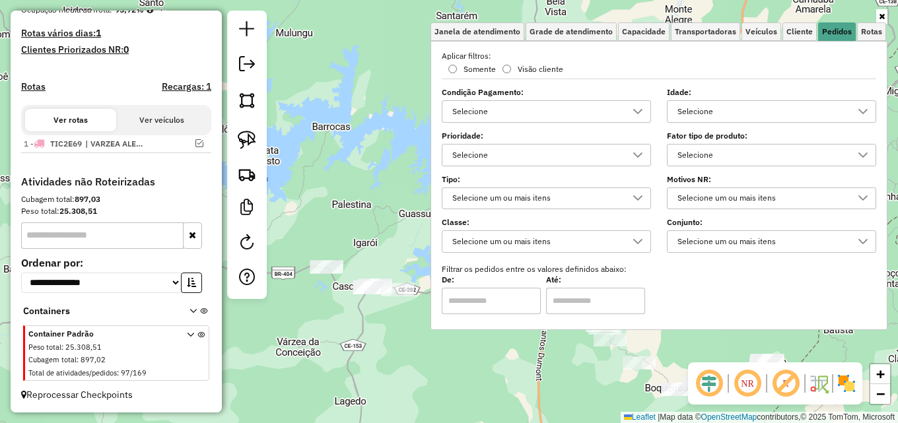
click at [747, 114] on div "Selecione" at bounding box center [762, 111] width 178 height 21
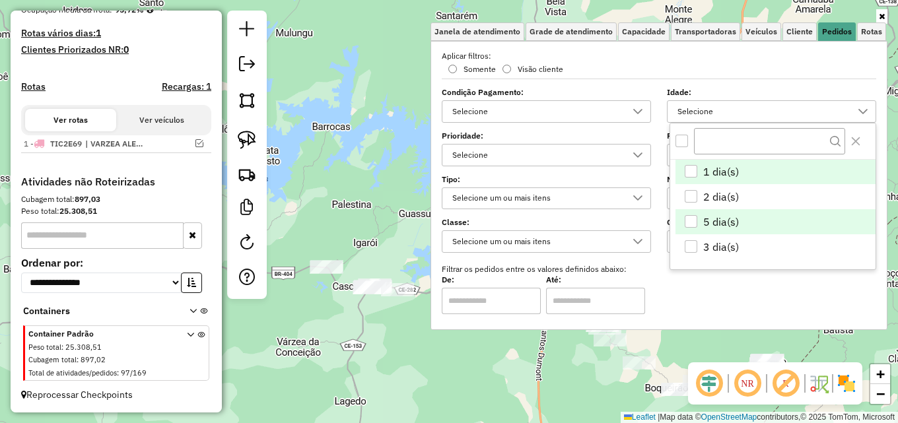
click at [704, 220] on span "5 dia(s)" at bounding box center [721, 222] width 36 height 16
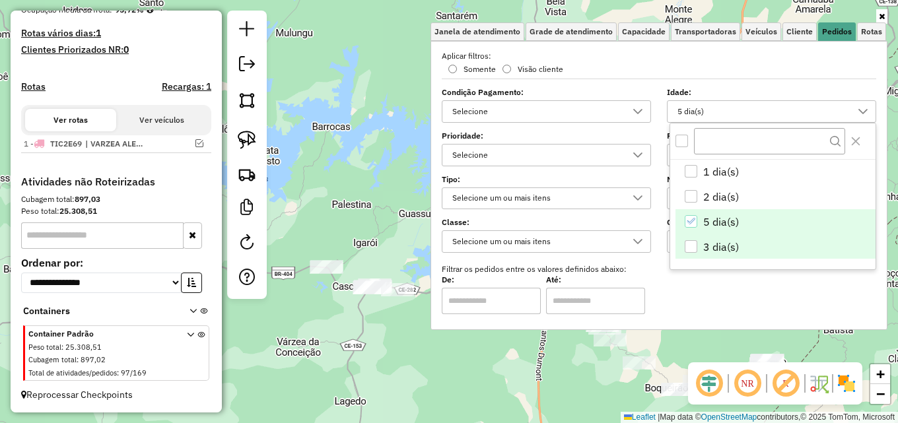
click at [708, 252] on span "3 dia(s)" at bounding box center [721, 247] width 36 height 16
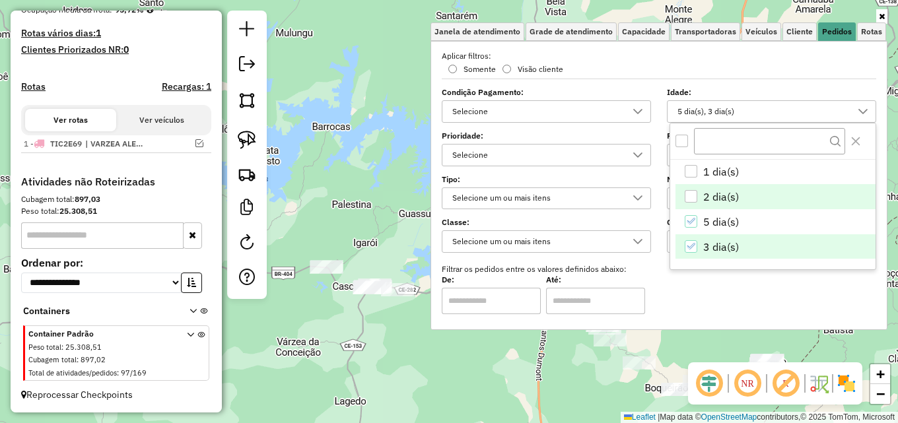
click at [709, 194] on span "2 dia(s)" at bounding box center [721, 197] width 36 height 16
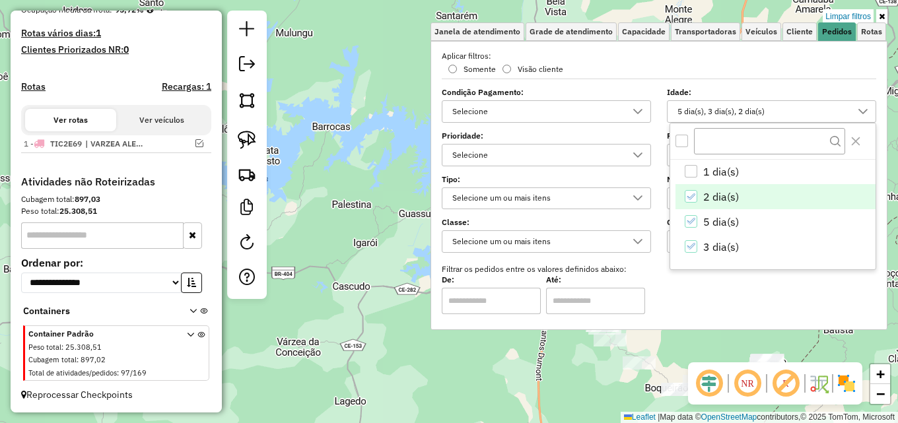
click at [388, 151] on div "Limpar filtros Janela de atendimento Grade de atendimento Capacidade Transporta…" at bounding box center [449, 211] width 898 height 423
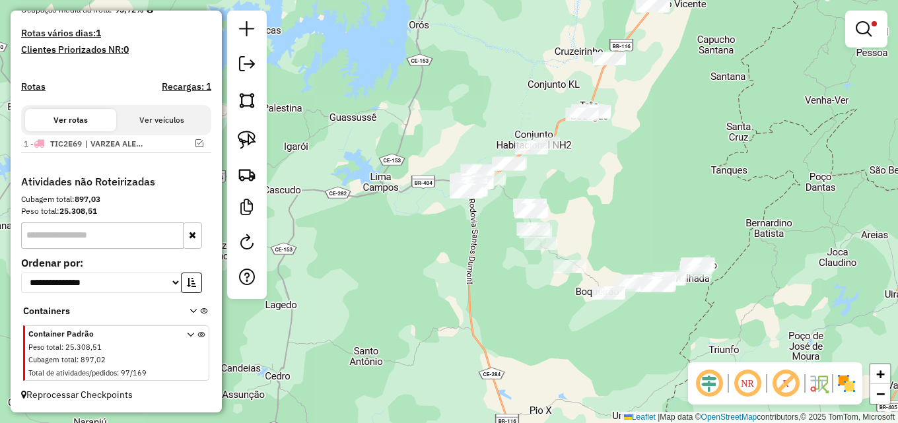
drag, startPoint x: 388, startPoint y: 151, endPoint x: 319, endPoint y: 54, distance: 118.7
click at [319, 54] on div "Limpar filtros Janela de atendimento Grade de atendimento Capacidade Transporta…" at bounding box center [449, 211] width 898 height 423
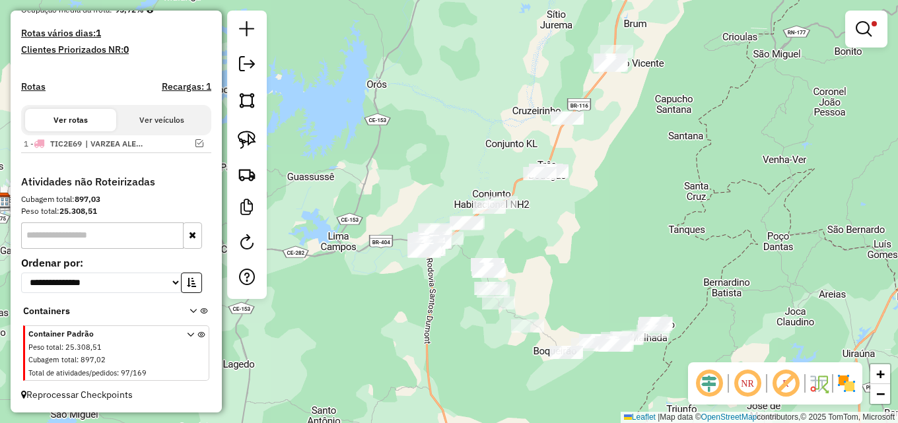
drag, startPoint x: 636, startPoint y: 193, endPoint x: 597, endPoint y: 151, distance: 57.5
click at [596, 244] on div "Limpar filtros Janela de atendimento Grade de atendimento Capacidade Transporta…" at bounding box center [449, 211] width 898 height 423
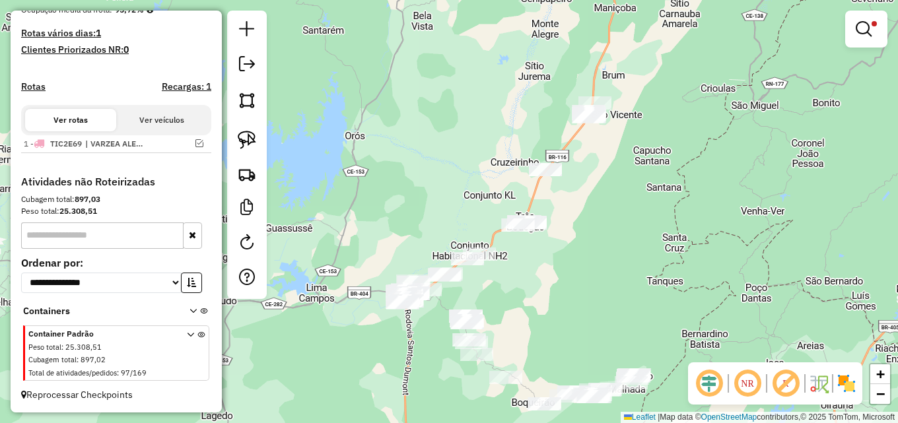
drag, startPoint x: 609, startPoint y: 133, endPoint x: 595, endPoint y: 147, distance: 19.6
click at [595, 147] on div "Limpar filtros Janela de atendimento Grade de atendimento Capacidade Transporta…" at bounding box center [449, 211] width 898 height 423
click at [870, 26] on em at bounding box center [864, 29] width 16 height 16
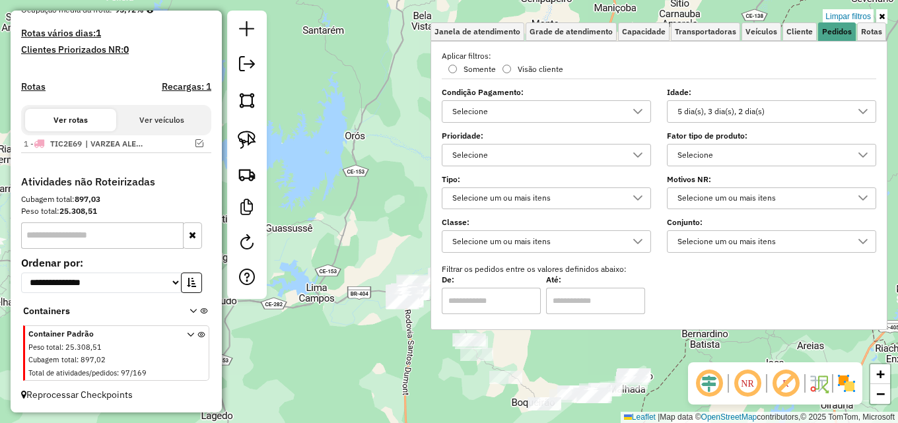
click at [796, 118] on div "5 dia(s), 3 dia(s), 2 dia(s)" at bounding box center [762, 111] width 178 height 21
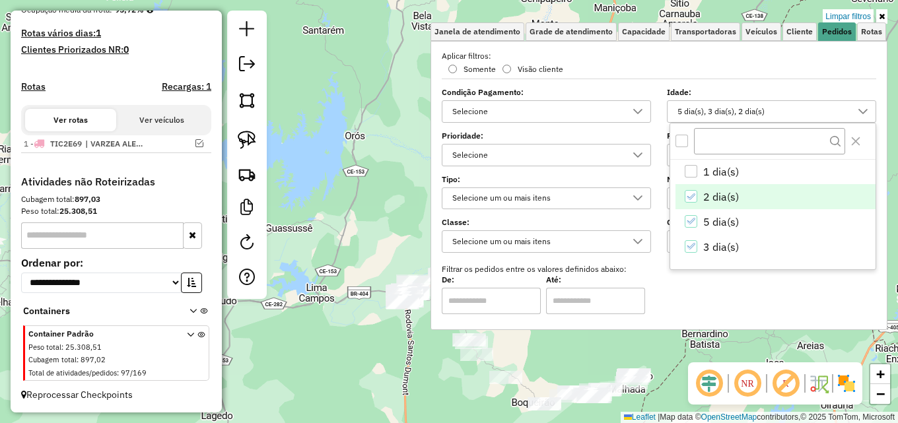
click at [722, 196] on span "2 dia(s)" at bounding box center [721, 197] width 36 height 16
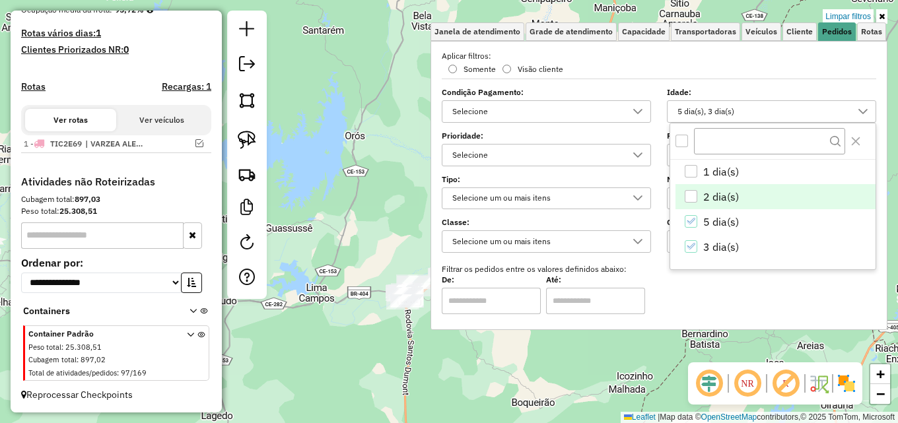
click at [356, 129] on div "Limpar filtros Janela de atendimento Grade de atendimento Capacidade Transporta…" at bounding box center [449, 211] width 898 height 423
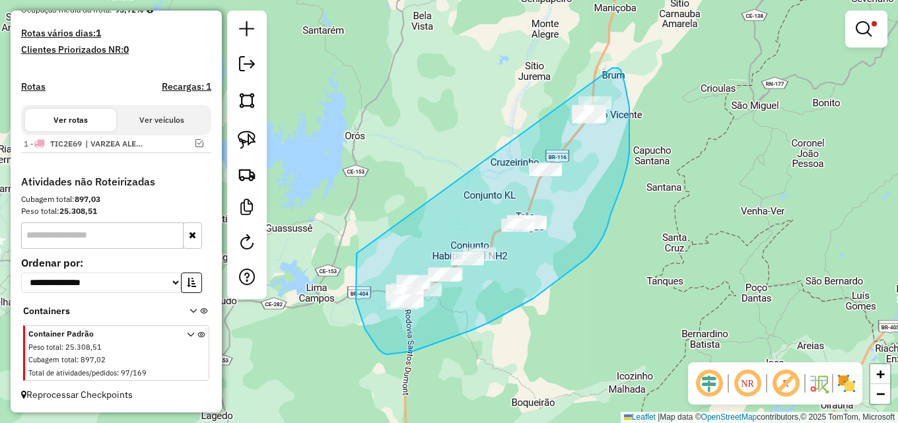
drag, startPoint x: 363, startPoint y: 321, endPoint x: 611, endPoint y: 68, distance: 354.8
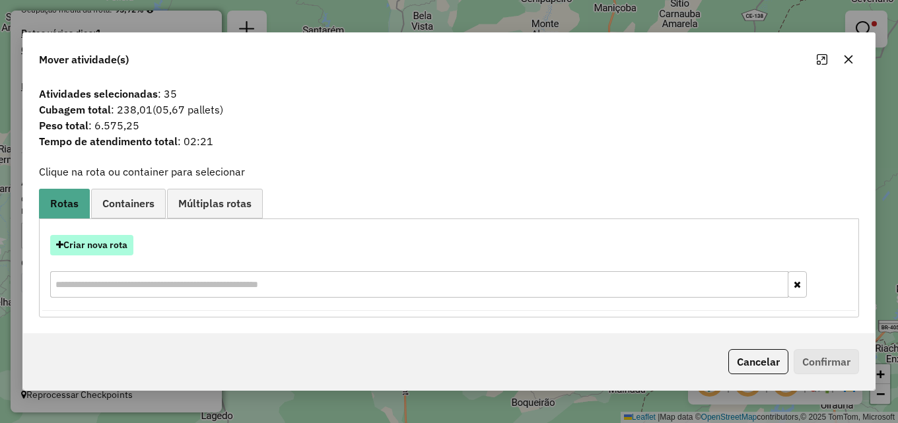
click at [98, 250] on button "Criar nova rota" at bounding box center [91, 245] width 83 height 20
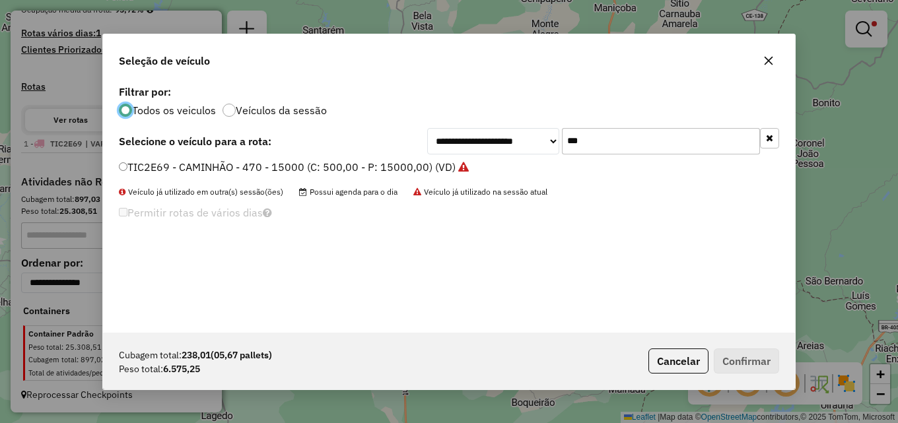
scroll to position [7, 4]
drag, startPoint x: 599, startPoint y: 140, endPoint x: 436, endPoint y: 149, distance: 163.3
click at [439, 148] on div "**********" at bounding box center [603, 141] width 352 height 26
type input "***"
click at [303, 166] on label "SBU9I19 - 130 - BAIA - 14.500KG (C: 490,00 - P: 14500,00) (VD)" at bounding box center [281, 167] width 324 height 16
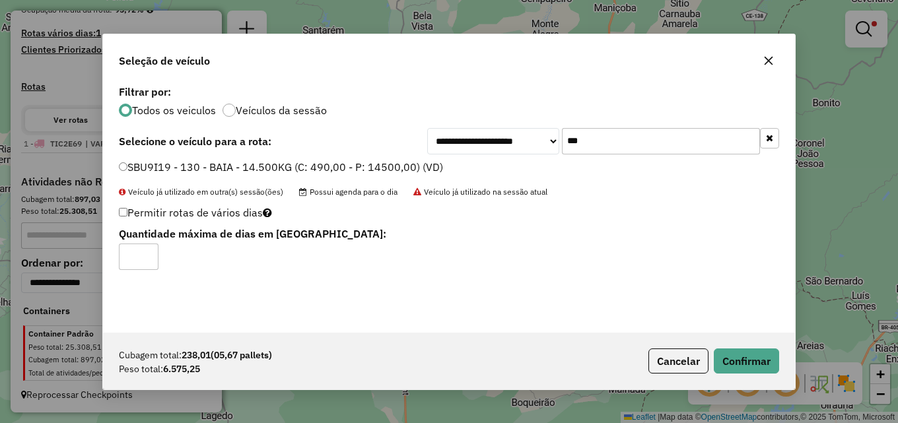
type input "*"
click at [150, 250] on input "*" at bounding box center [139, 257] width 40 height 26
click at [760, 356] on button "Confirmar" at bounding box center [746, 361] width 65 height 25
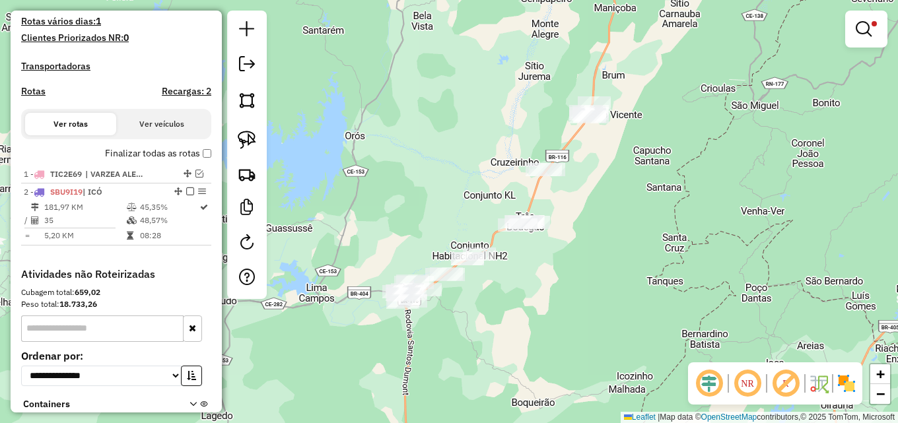
scroll to position [408, 0]
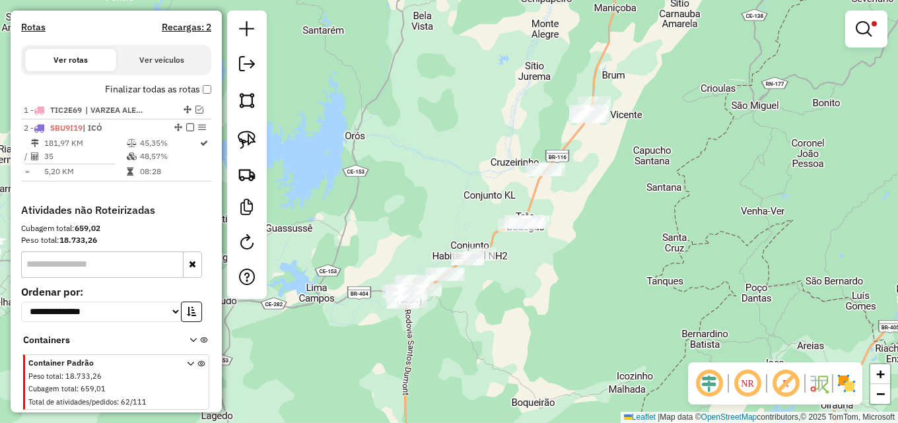
click at [867, 30] on em at bounding box center [864, 29] width 16 height 16
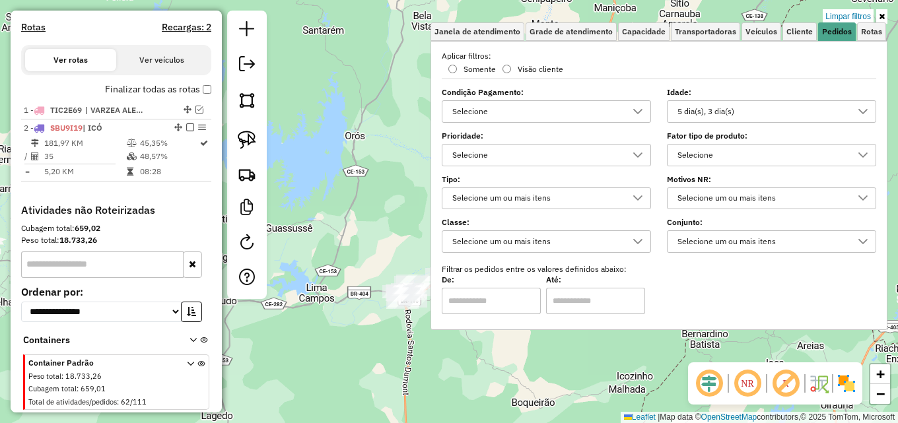
click at [784, 107] on div "5 dia(s), 3 dia(s)" at bounding box center [762, 111] width 178 height 21
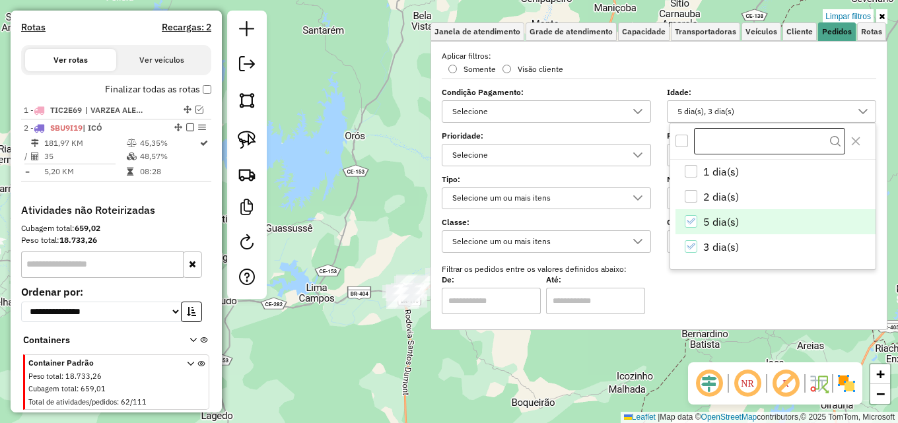
scroll to position [8, 46]
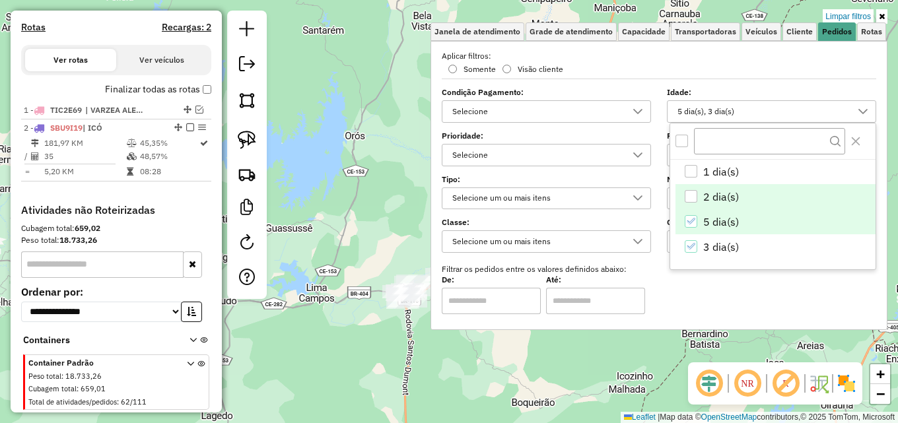
click at [712, 193] on span "2 dia(s)" at bounding box center [721, 197] width 36 height 16
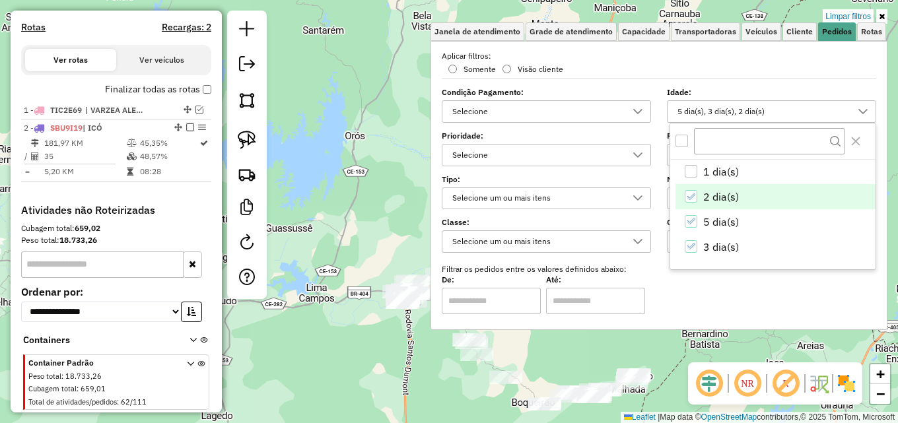
click at [371, 153] on div "Limpar filtros Janela de atendimento Grade de atendimento Capacidade Transporta…" at bounding box center [449, 211] width 898 height 423
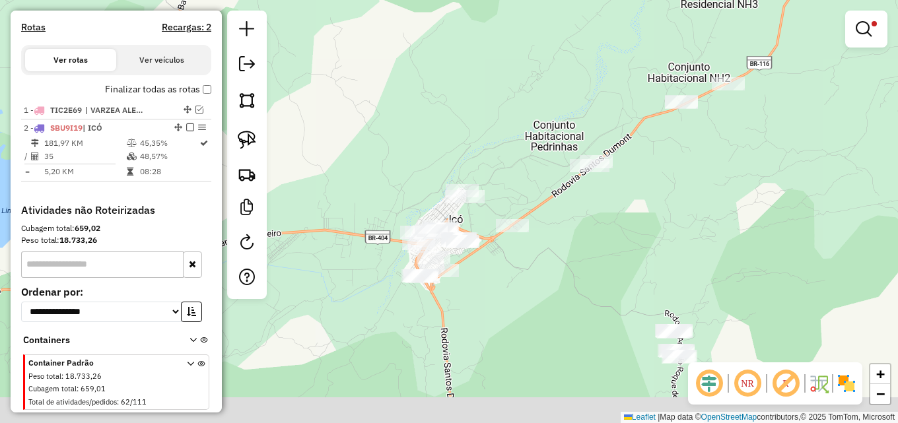
drag, startPoint x: 378, startPoint y: 183, endPoint x: 421, endPoint y: 108, distance: 86.1
click at [405, 102] on div "Limpar filtros Janela de atendimento Grade de atendimento Capacidade Transporta…" at bounding box center [449, 211] width 898 height 423
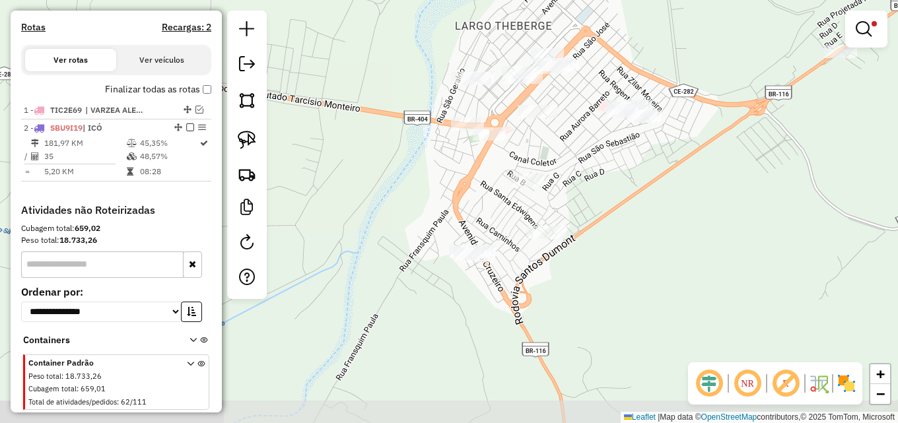
drag, startPoint x: 429, startPoint y: 139, endPoint x: 416, endPoint y: 11, distance: 128.1
click at [395, 0] on html "Aplicando filtros Pop-up bloqueado! Seu navegador bloqueou automáticamente a ab…" at bounding box center [449, 211] width 898 height 423
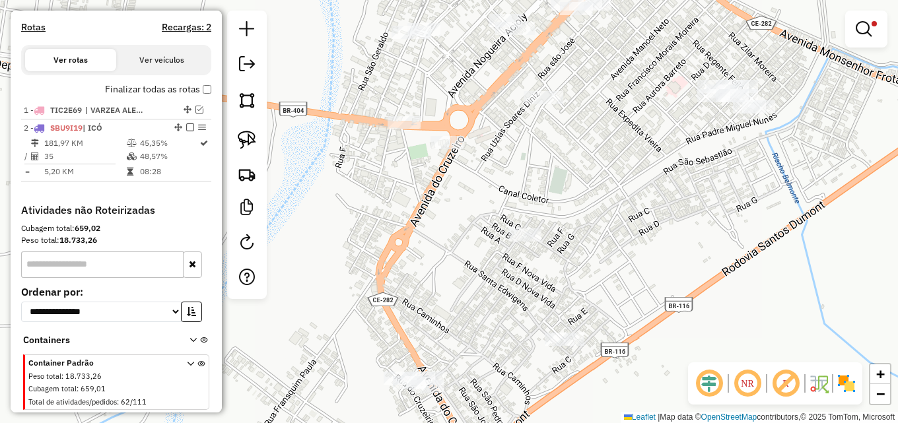
drag, startPoint x: 420, startPoint y: 33, endPoint x: 319, endPoint y: -30, distance: 118.9
click at [319, 0] on html "Aplicando filtros Pop-up bloqueado! Seu navegador bloqueou automáticamente a ab…" at bounding box center [449, 211] width 898 height 423
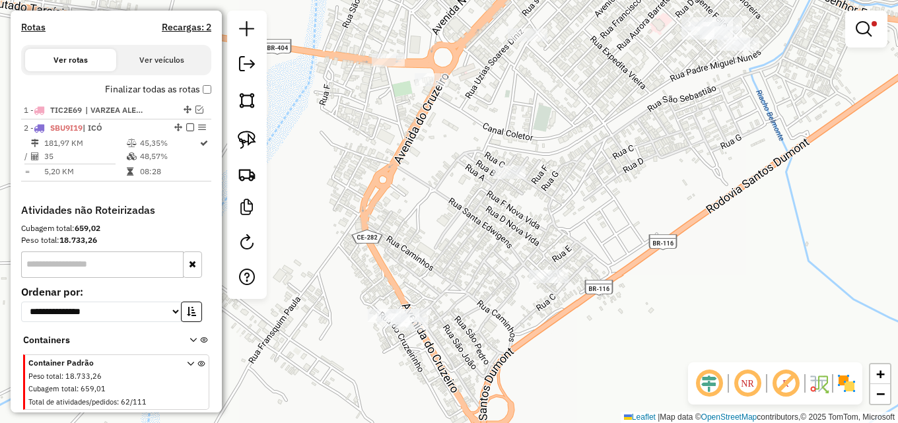
drag, startPoint x: 341, startPoint y: 272, endPoint x: 325, endPoint y: 209, distance: 65.3
click at [325, 209] on div "Limpar filtros Janela de atendimento Grade de atendimento Capacidade Transporta…" at bounding box center [449, 211] width 898 height 423
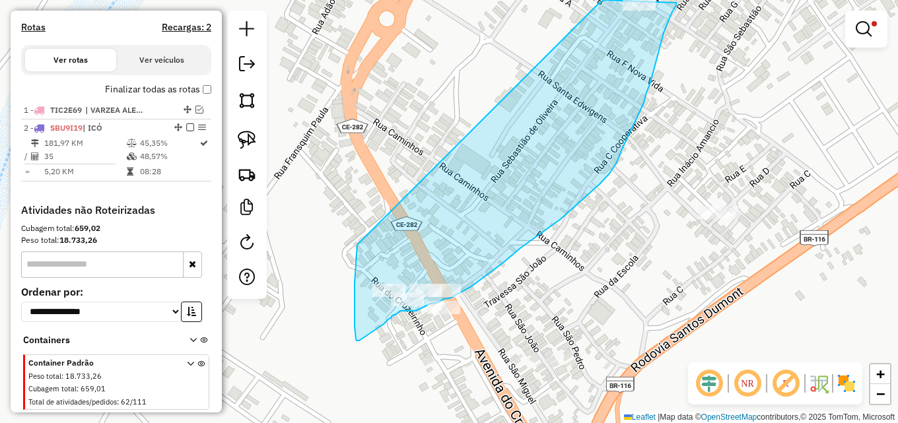
drag, startPoint x: 356, startPoint y: 273, endPoint x: 599, endPoint y: 3, distance: 364.1
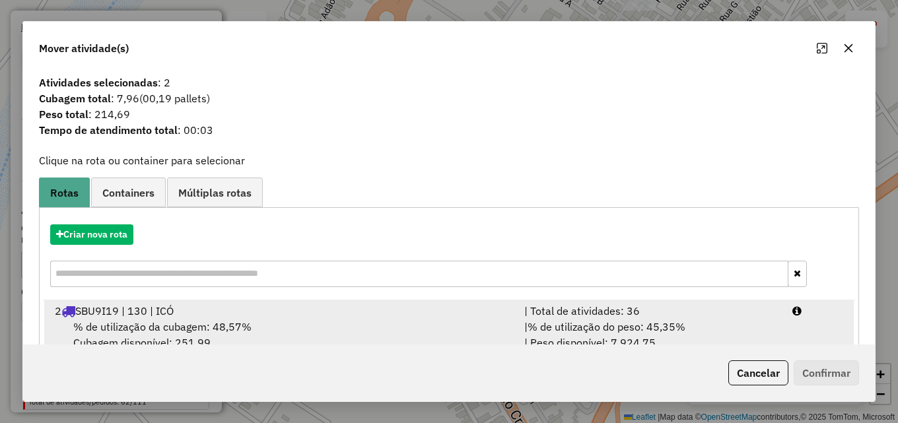
drag, startPoint x: 512, startPoint y: 323, endPoint x: 556, endPoint y: 325, distance: 44.3
click at [513, 324] on div "% de utilização da cubagem: 48,57% Cubagem disponível: 251,99" at bounding box center [281, 335] width 469 height 32
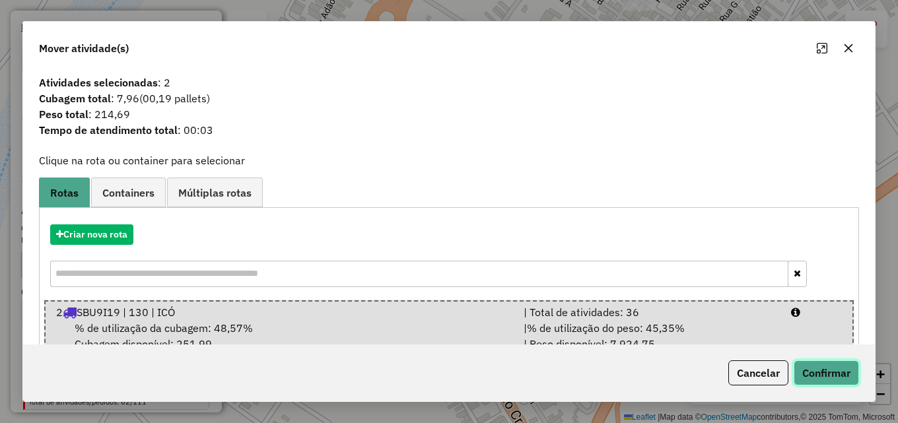
click at [843, 370] on button "Confirmar" at bounding box center [826, 372] width 65 height 25
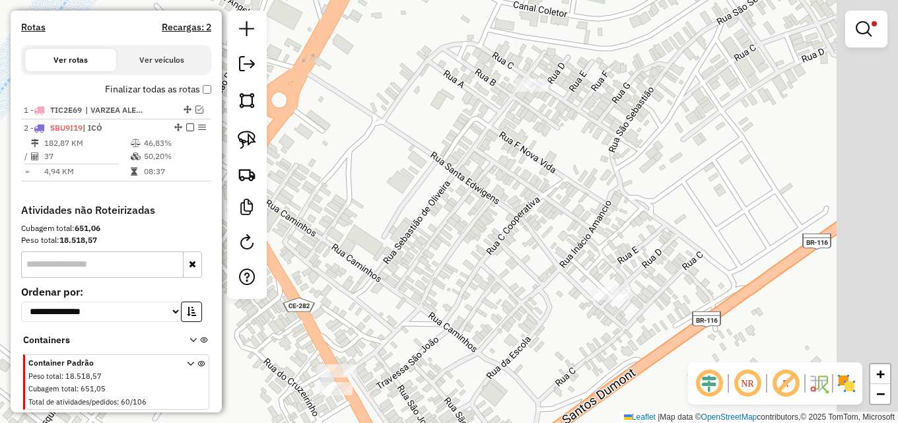
drag, startPoint x: 619, startPoint y: 217, endPoint x: 426, endPoint y: 388, distance: 257.2
click at [428, 388] on div "Limpar filtros Janela de atendimento Grade de atendimento Capacidade Transporta…" at bounding box center [449, 211] width 898 height 423
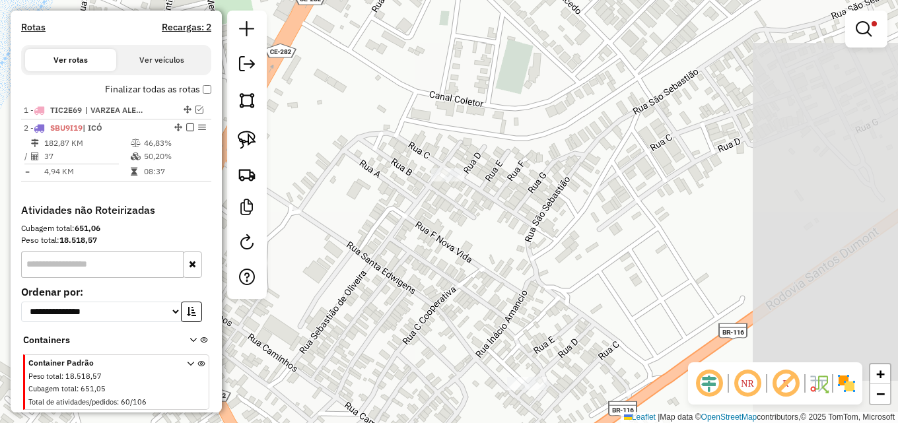
drag, startPoint x: 629, startPoint y: 179, endPoint x: 481, endPoint y: 320, distance: 204.5
click at [481, 320] on div "Limpar filtros Janela de atendimento Grade de atendimento Capacidade Transporta…" at bounding box center [449, 211] width 898 height 423
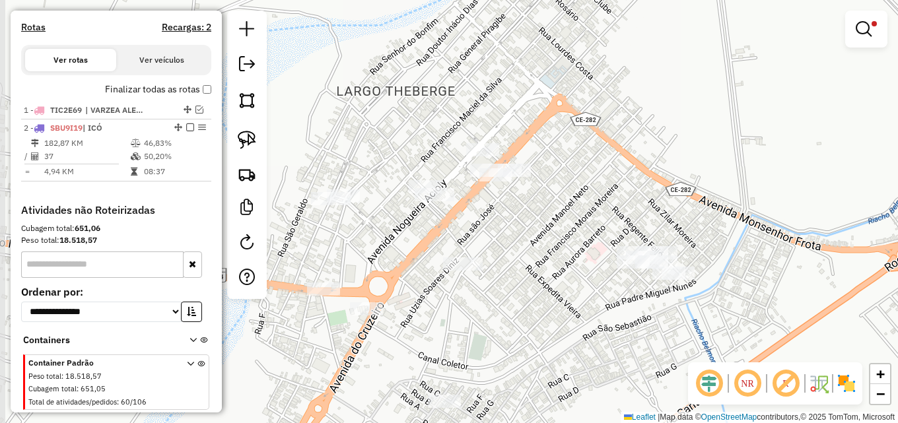
drag, startPoint x: 533, startPoint y: 246, endPoint x: 589, endPoint y: 329, distance: 100.5
click at [589, 329] on div "Limpar filtros Janela de atendimento Grade de atendimento Capacidade Transporta…" at bounding box center [449, 211] width 898 height 423
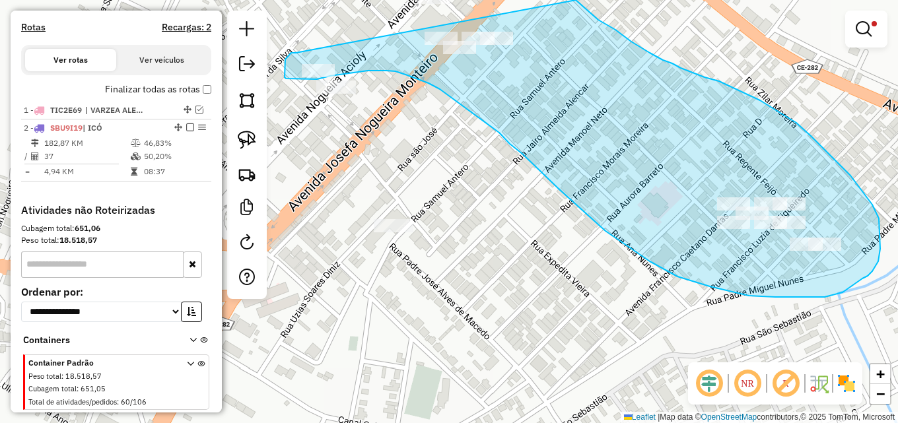
drag, startPoint x: 295, startPoint y: 52, endPoint x: 576, endPoint y: 0, distance: 285.4
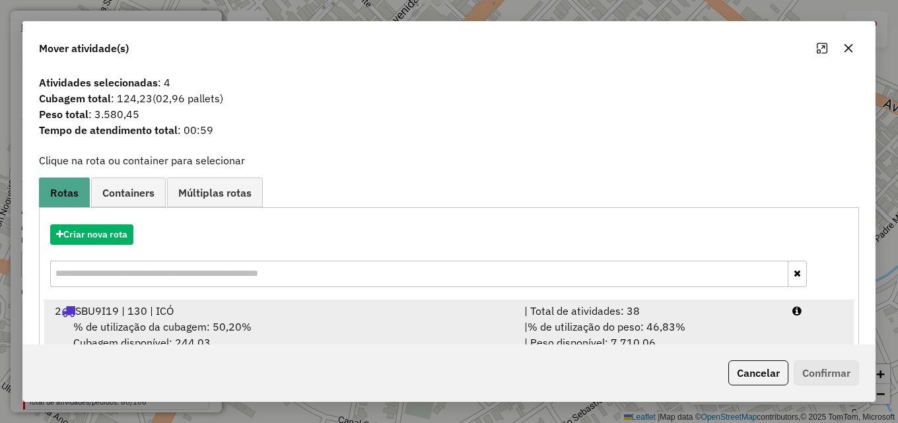
click at [632, 325] on span "% de utilização do peso: 46,83%" at bounding box center [606, 326] width 158 height 13
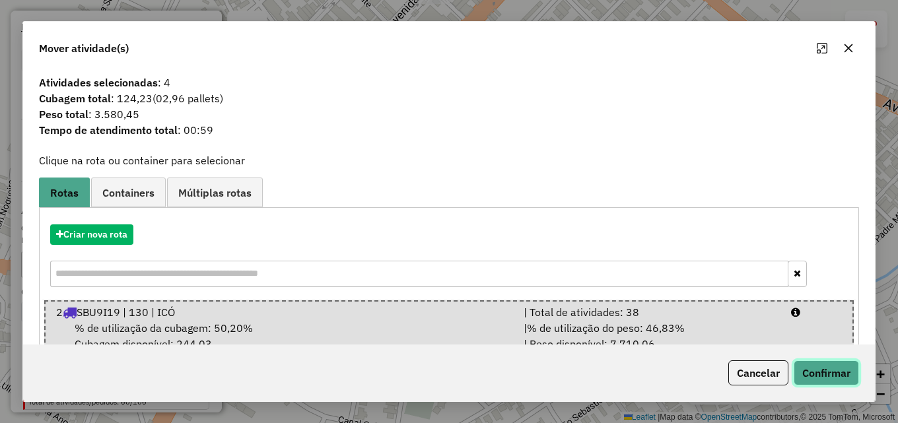
click at [821, 374] on button "Confirmar" at bounding box center [826, 372] width 65 height 25
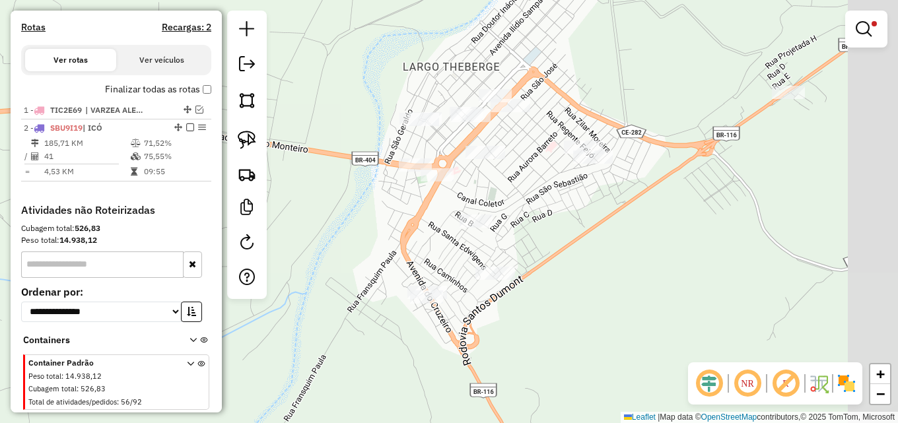
drag, startPoint x: 619, startPoint y: 300, endPoint x: 535, endPoint y: 151, distance: 171.1
click at [535, 151] on div "Limpar filtros Janela de atendimento Grade de atendimento Capacidade Transporta…" at bounding box center [449, 211] width 898 height 423
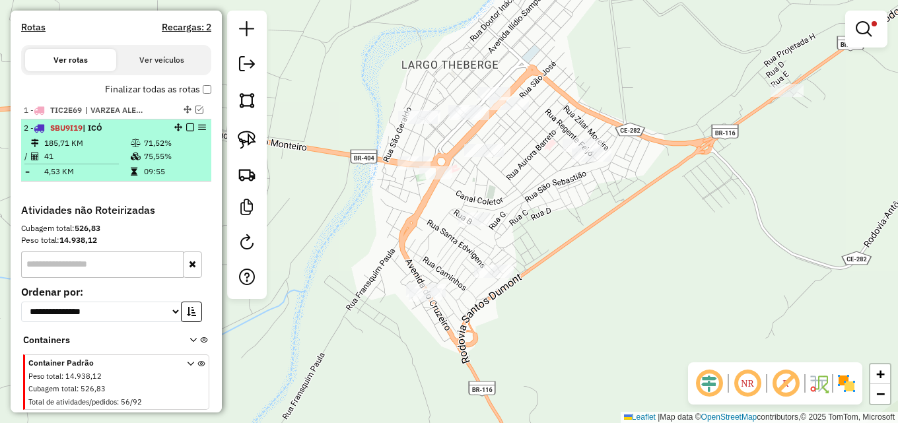
click at [154, 163] on td "75,55%" at bounding box center [174, 156] width 63 height 13
select select "**********"
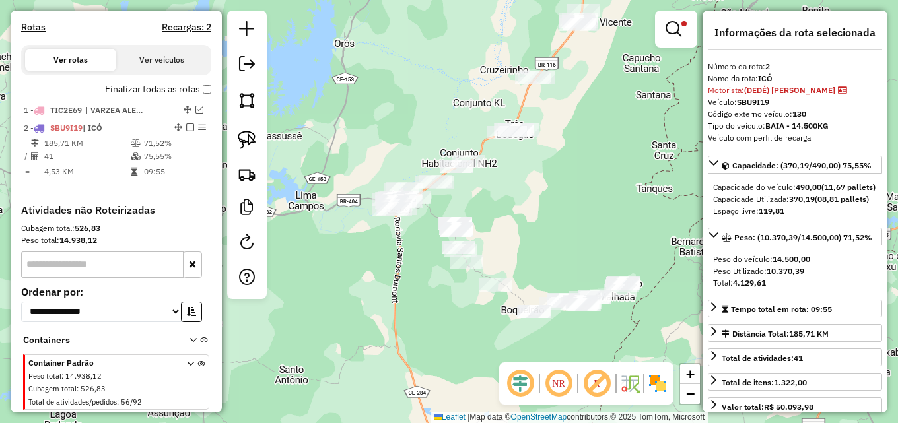
drag, startPoint x: 453, startPoint y: 172, endPoint x: 326, endPoint y: 127, distance: 134.5
click at [320, 127] on div "Limpar filtros Janela de atendimento Grade de atendimento Capacidade Transporta…" at bounding box center [449, 211] width 898 height 423
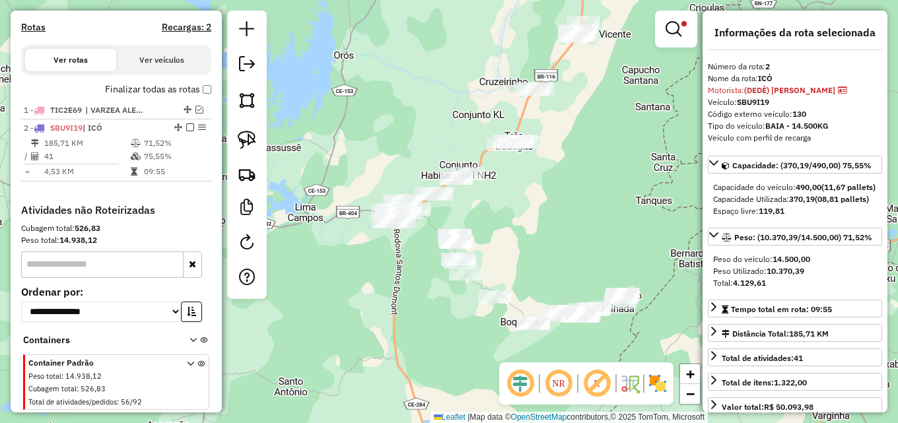
click at [666, 26] on em at bounding box center [673, 29] width 16 height 16
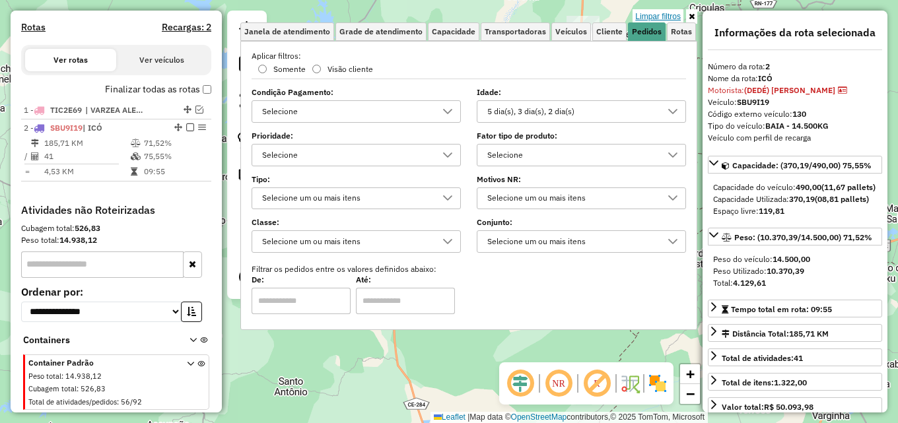
click at [663, 11] on link "Limpar filtros" at bounding box center [657, 16] width 51 height 15
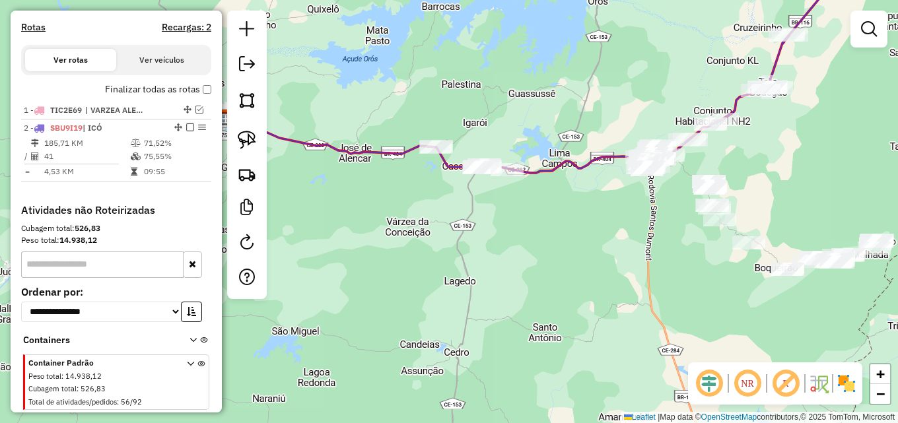
drag, startPoint x: 413, startPoint y: 133, endPoint x: 638, endPoint y: 94, distance: 228.6
click at [654, 88] on div "Janela de atendimento Grade de atendimento Capacidade Transportadoras Veículos …" at bounding box center [449, 211] width 898 height 423
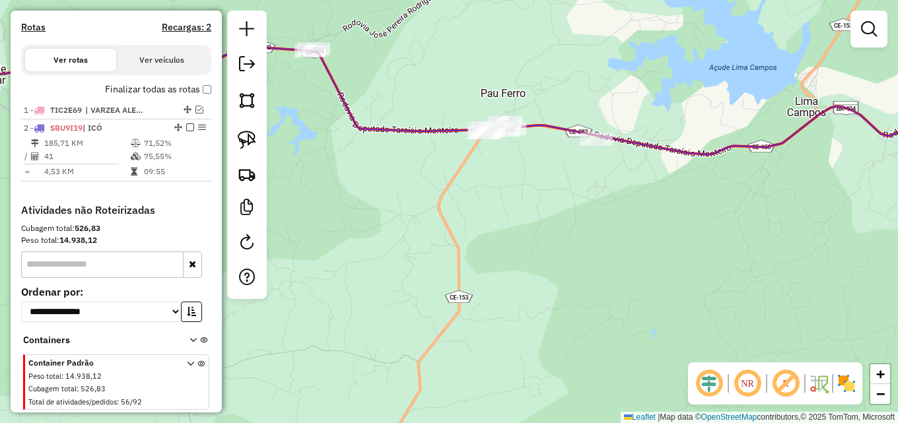
drag, startPoint x: 618, startPoint y: 198, endPoint x: 625, endPoint y: 221, distance: 24.2
click at [625, 221] on div "Janela de atendimento Grade de atendimento Capacidade Transportadoras Veículos …" at bounding box center [449, 211] width 898 height 423
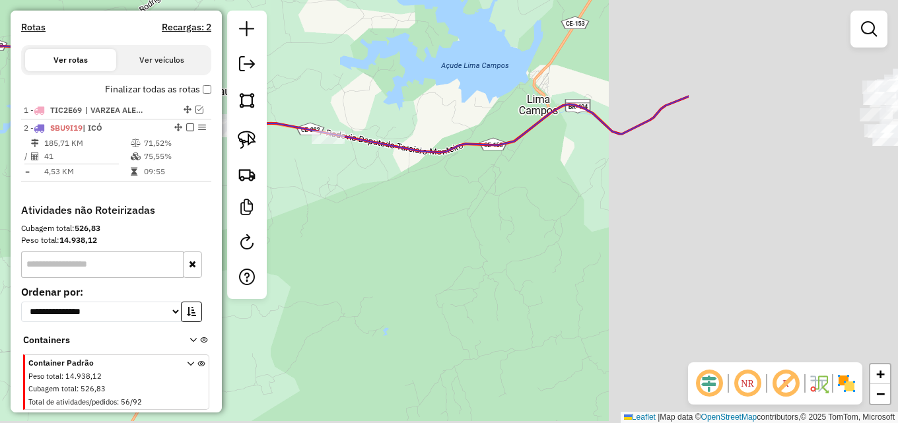
drag, startPoint x: 653, startPoint y: 211, endPoint x: 337, endPoint y: 207, distance: 315.6
click at [339, 207] on div "Janela de atendimento Grade de atendimento Capacidade Transportadoras Veículos …" at bounding box center [449, 211] width 898 height 423
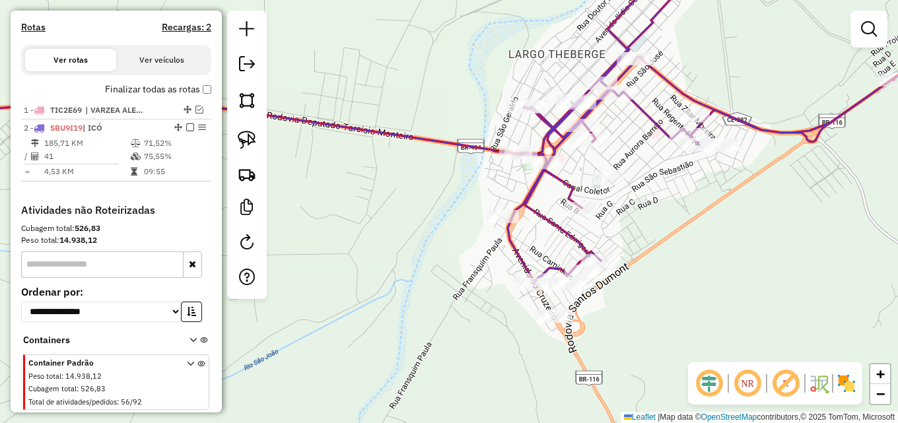
drag, startPoint x: 687, startPoint y: 186, endPoint x: 602, endPoint y: 146, distance: 94.2
click at [605, 147] on div "Janela de atendimento Grade de atendimento Capacidade Transportadoras Veículos …" at bounding box center [449, 211] width 898 height 423
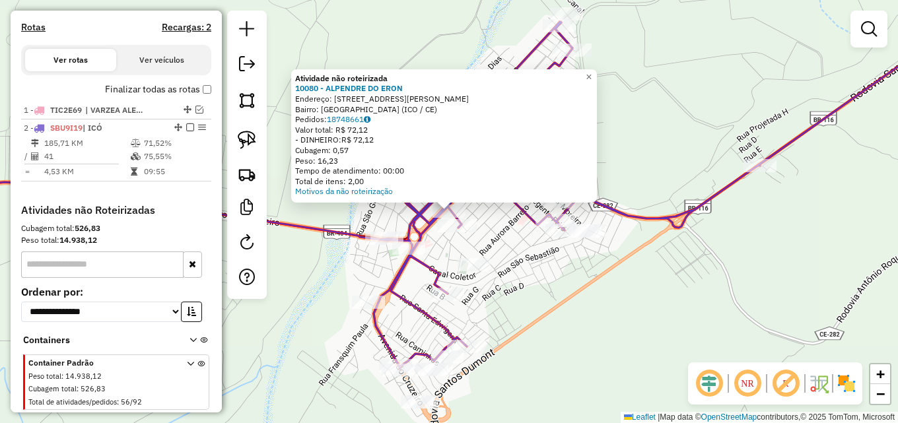
click at [689, 178] on div "Atividade não roteirizada 10080 - ALPENDRE DO ERON Endereço: R PRE JAIME ALENCA…" at bounding box center [449, 211] width 898 height 423
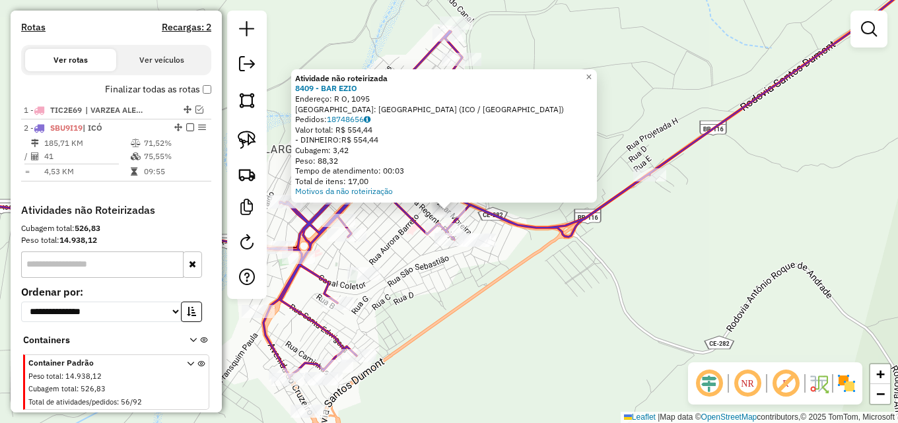
click at [457, 288] on div "Atividade não roteirizada 8409 - BAR EZIO Endereço: R O, 1095 Bairro: CIDADE NO…" at bounding box center [449, 211] width 898 height 423
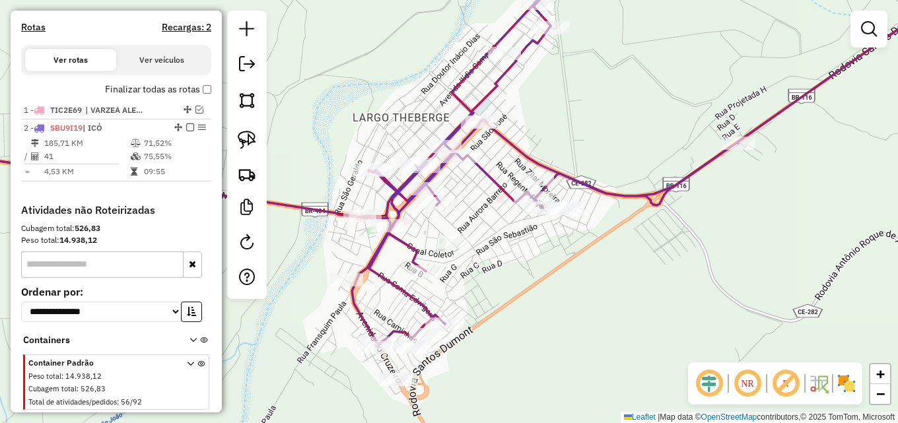
drag, startPoint x: 438, startPoint y: 278, endPoint x: 526, endPoint y: 246, distance: 94.0
click at [526, 246] on div "Janela de atendimento Grade de atendimento Capacidade Transportadoras Veículos …" at bounding box center [449, 211] width 898 height 423
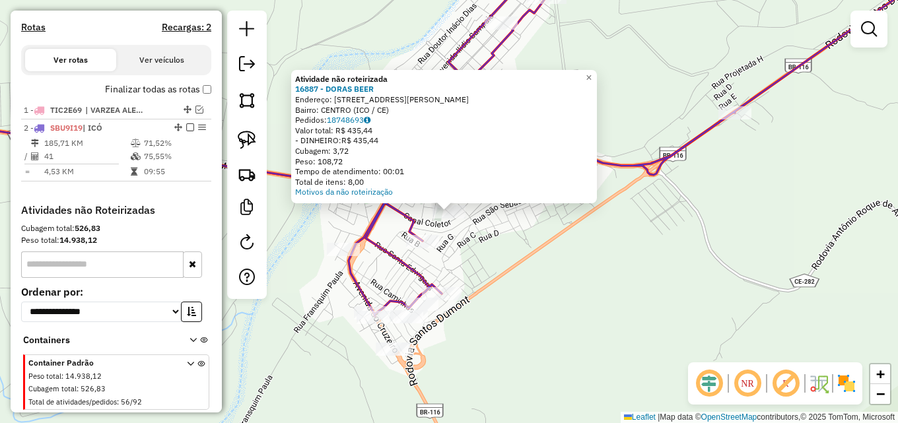
click at [494, 250] on div "Atividade não roteirizada 16887 - DORAS BEER Endereço: Rua Carlos Lineman Peixo…" at bounding box center [449, 211] width 898 height 423
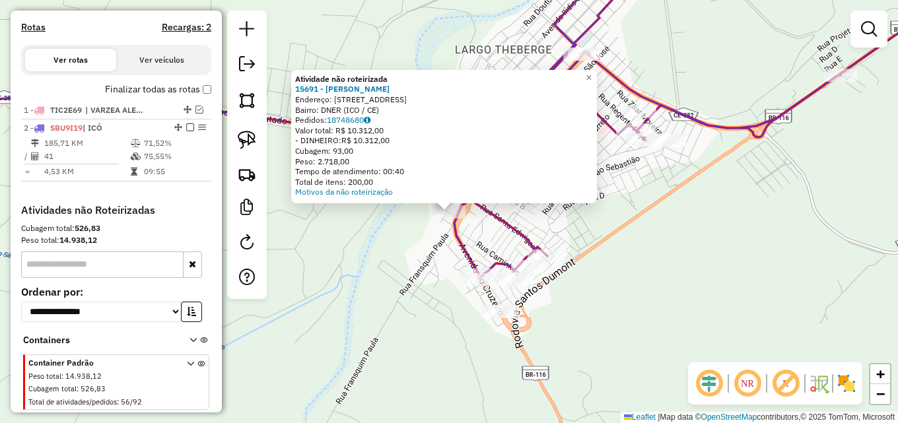
drag, startPoint x: 366, startPoint y: 275, endPoint x: 378, endPoint y: 276, distance: 11.2
click at [367, 275] on div "Atividade não roteirizada 15691 - MERCADINHO MIZIM Endereço: RUA DO CRUZEIRO 64…" at bounding box center [449, 211] width 898 height 423
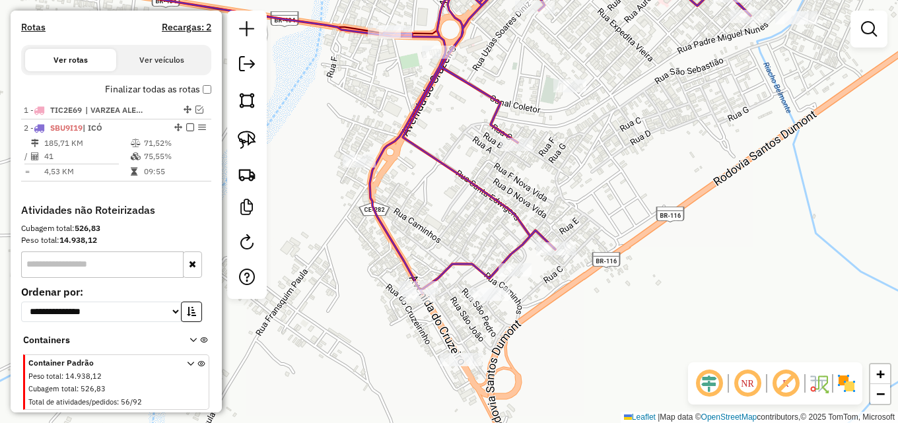
drag, startPoint x: 471, startPoint y: 220, endPoint x: 480, endPoint y: 200, distance: 22.5
click at [480, 200] on div "Janela de atendimento Grade de atendimento Capacidade Transportadoras Veículos …" at bounding box center [449, 211] width 898 height 423
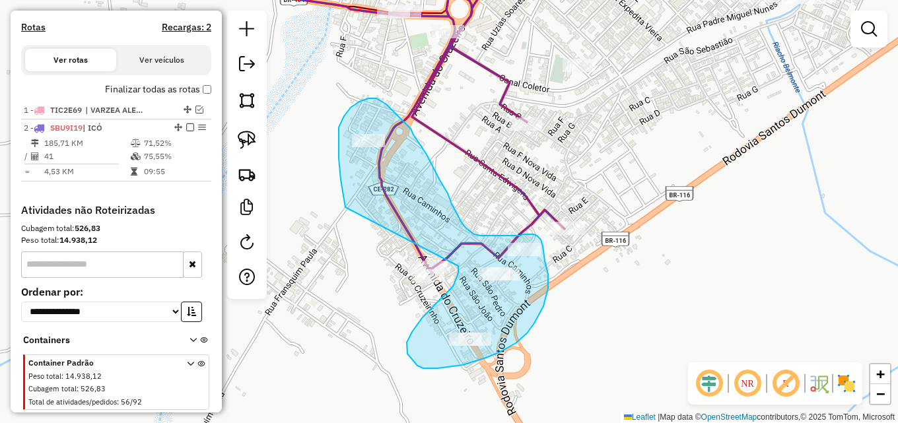
drag, startPoint x: 345, startPoint y: 207, endPoint x: 452, endPoint y: 255, distance: 117.0
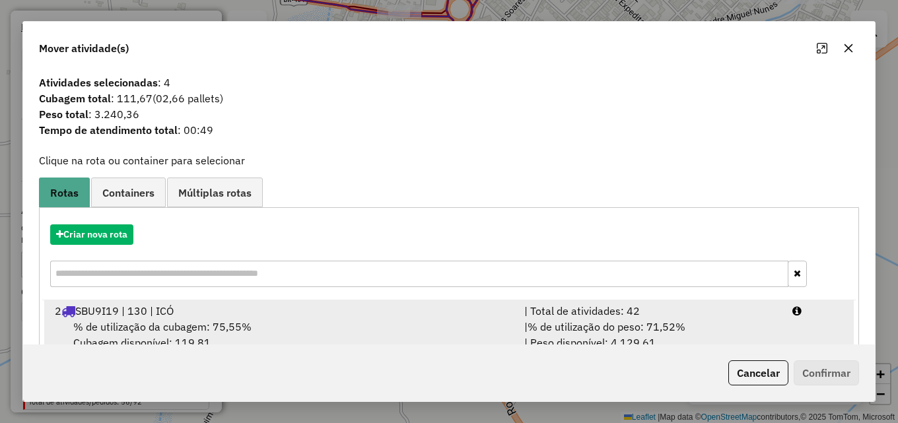
drag, startPoint x: 505, startPoint y: 308, endPoint x: 514, endPoint y: 312, distance: 10.1
click at [506, 308] on div "2 SBU9I19 | 130 | ICÓ" at bounding box center [281, 311] width 469 height 16
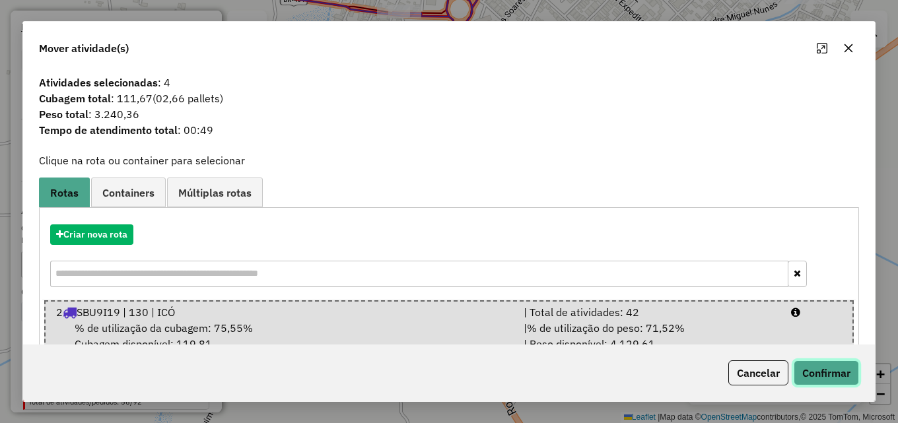
click at [820, 364] on button "Confirmar" at bounding box center [826, 372] width 65 height 25
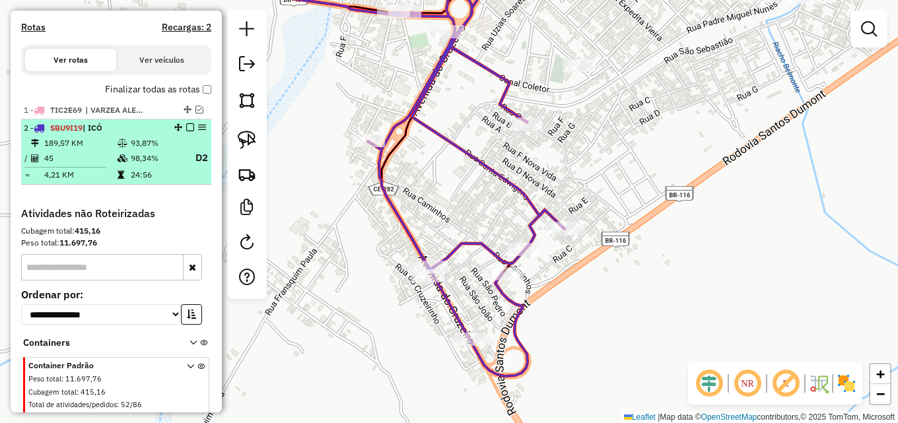
click at [170, 150] on td "93,87%" at bounding box center [156, 143] width 53 height 13
select select "**********"
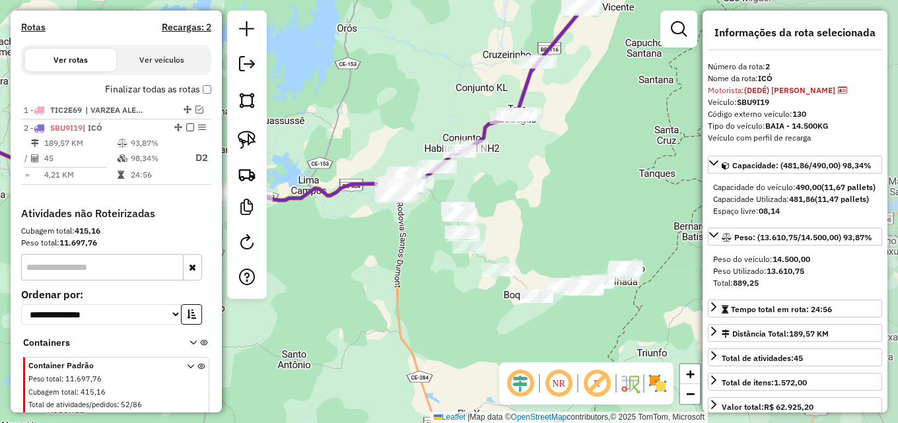
drag, startPoint x: 490, startPoint y: 216, endPoint x: 323, endPoint y: 113, distance: 196.2
click at [323, 113] on div "Janela de atendimento Grade de atendimento Capacidade Transportadoras Veículos …" at bounding box center [449, 211] width 898 height 423
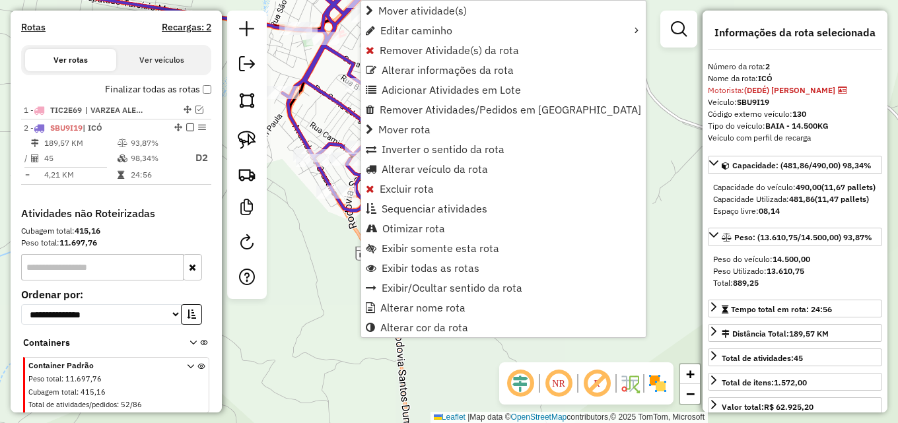
scroll to position [452, 0]
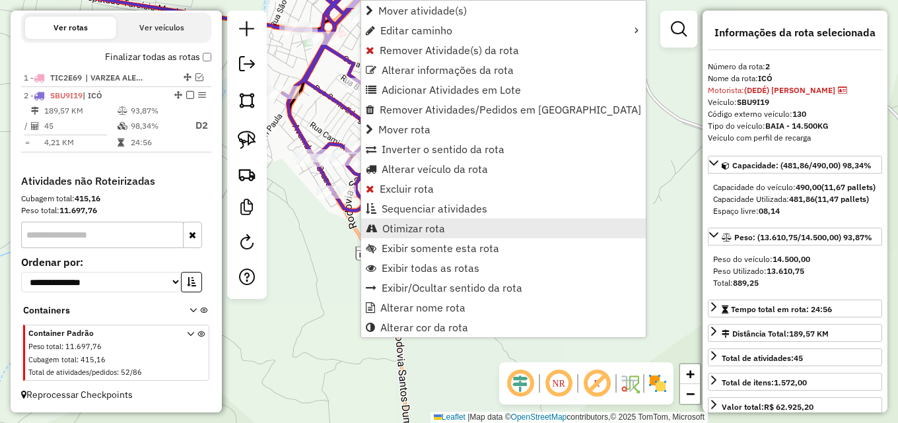
click at [411, 234] on span "Otimizar rota" at bounding box center [413, 228] width 63 height 11
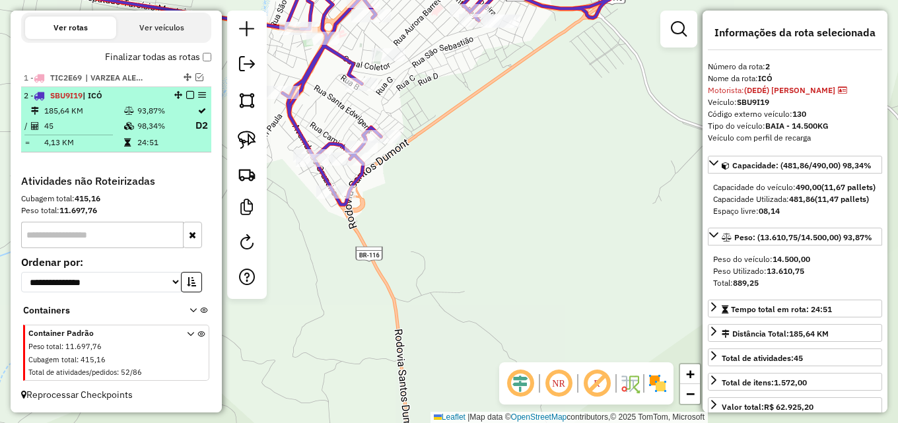
click at [187, 96] on em at bounding box center [190, 95] width 8 height 8
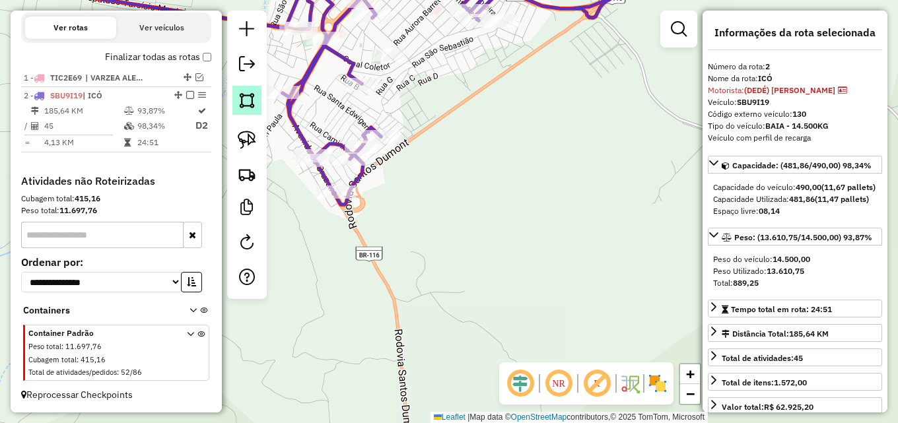
scroll to position [405, 0]
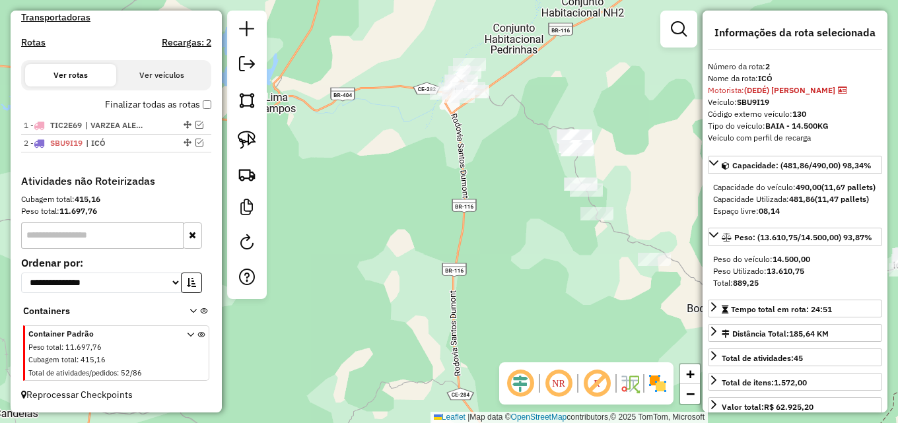
drag, startPoint x: 535, startPoint y: 89, endPoint x: 510, endPoint y: 79, distance: 27.2
click at [510, 79] on div "Janela de atendimento Grade de atendimento Capacidade Transportadoras Veículos …" at bounding box center [449, 211] width 898 height 423
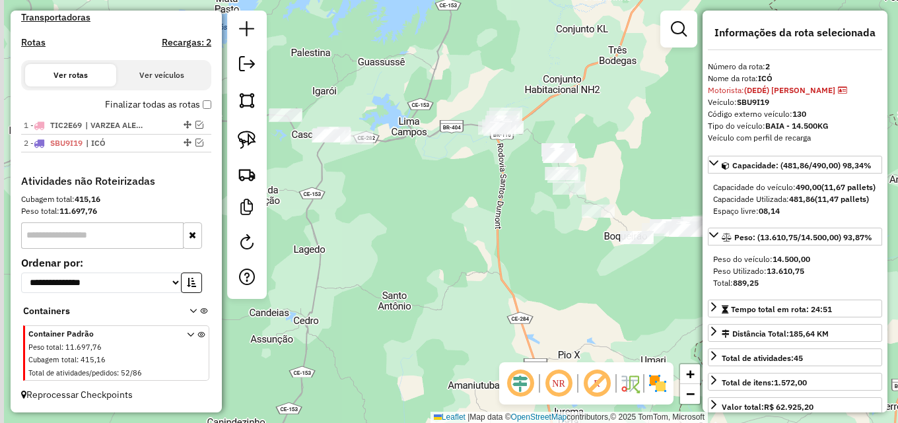
drag, startPoint x: 405, startPoint y: 195, endPoint x: 479, endPoint y: 189, distance: 73.5
click at [479, 189] on div "Janela de atendimento Grade de atendimento Capacidade Transportadoras Veículos …" at bounding box center [449, 211] width 898 height 423
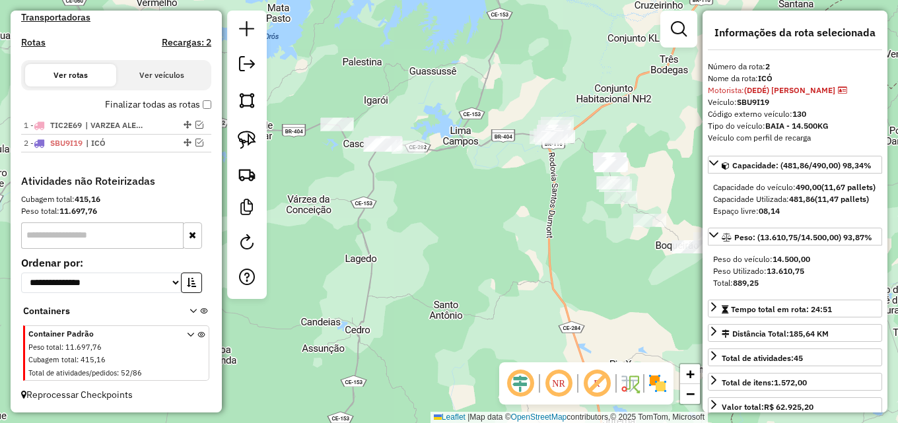
drag, startPoint x: 441, startPoint y: 185, endPoint x: 475, endPoint y: 183, distance: 34.4
click at [477, 184] on div "Janela de atendimento Grade de atendimento Capacidade Transportadoras Veículos …" at bounding box center [449, 211] width 898 height 423
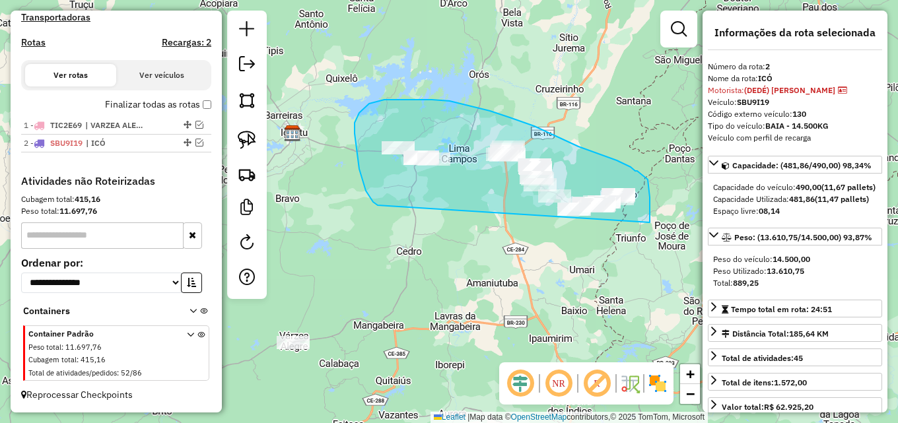
drag, startPoint x: 374, startPoint y: 203, endPoint x: 650, endPoint y: 222, distance: 276.0
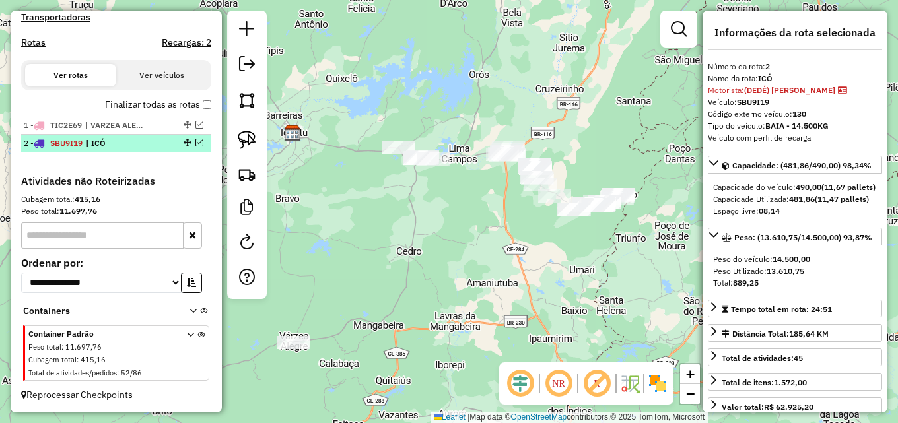
click at [197, 145] on em at bounding box center [199, 143] width 8 height 8
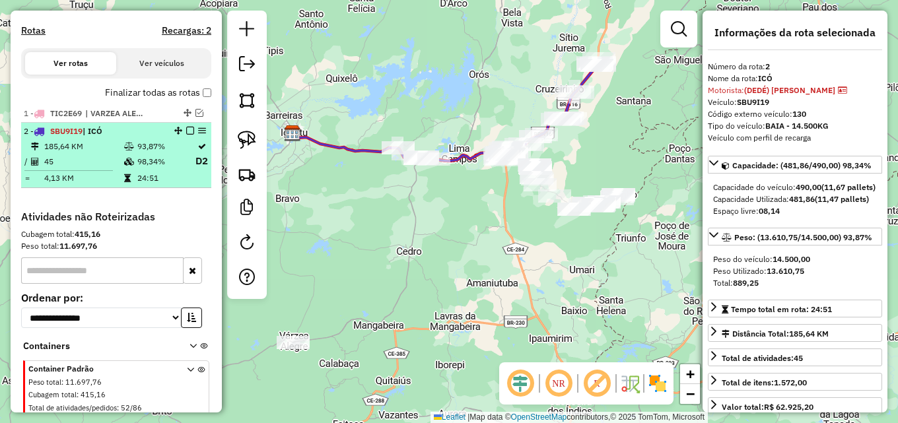
scroll to position [452, 0]
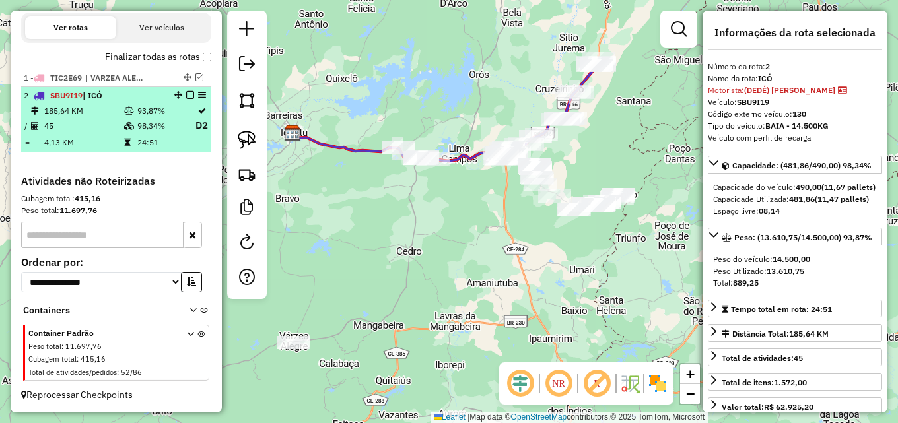
click at [151, 129] on td "98,34%" at bounding box center [166, 126] width 58 height 17
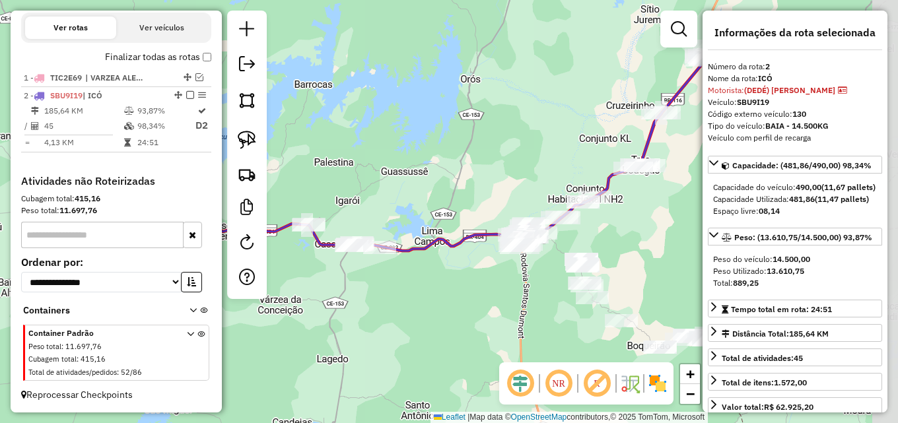
drag, startPoint x: 480, startPoint y: 180, endPoint x: 433, endPoint y: 116, distance: 79.4
click at [433, 116] on div "Janela de atendimento Grade de atendimento Capacidade Transportadoras Veículos …" at bounding box center [449, 211] width 898 height 423
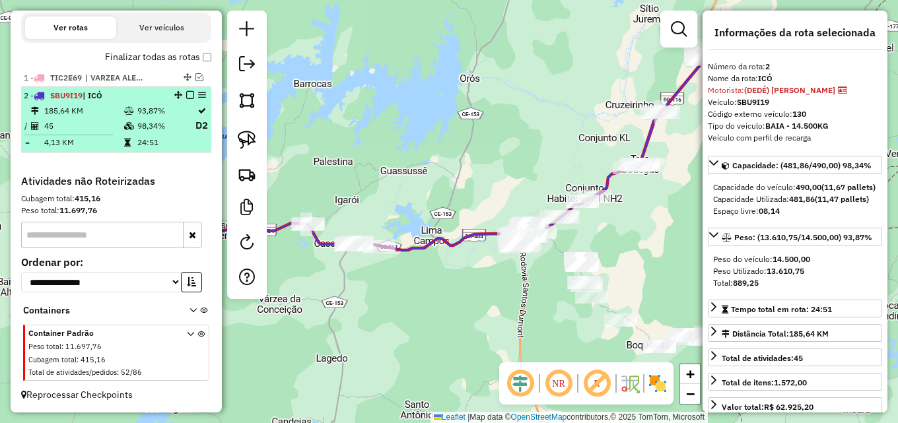
click at [186, 96] on em at bounding box center [190, 95] width 8 height 8
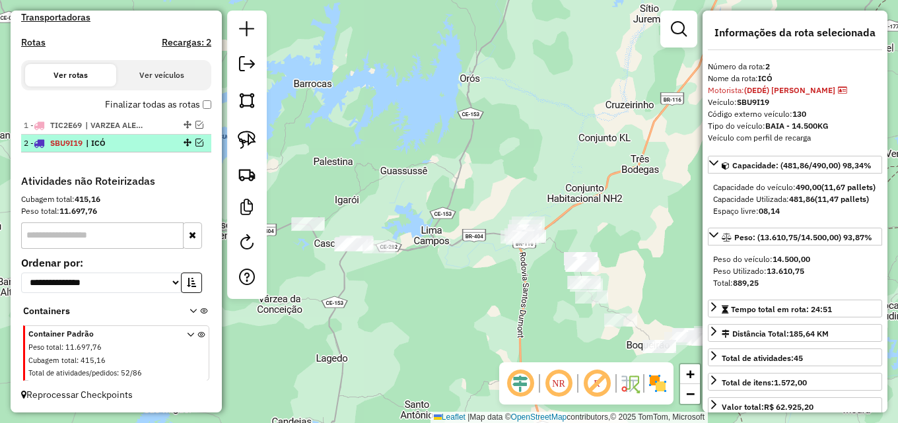
scroll to position [405, 0]
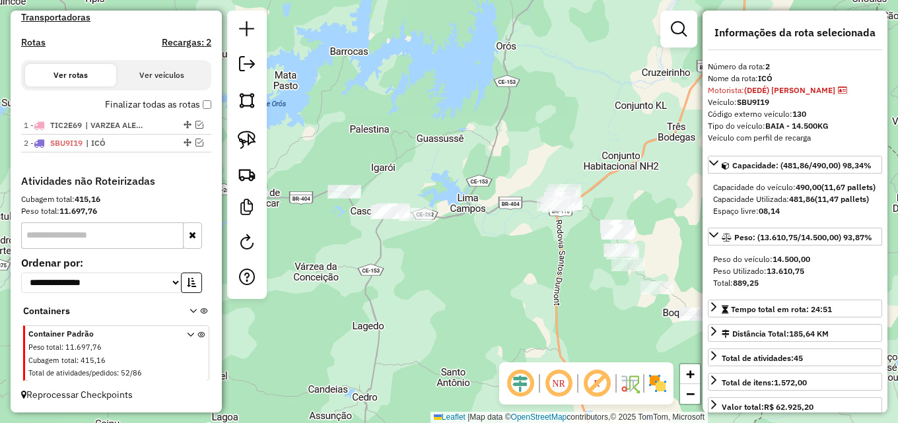
drag, startPoint x: 391, startPoint y: 152, endPoint x: 444, endPoint y: 94, distance: 78.0
click at [444, 94] on div "Janela de atendimento Grade de atendimento Capacidade Transportadoras Veículos …" at bounding box center [449, 211] width 898 height 423
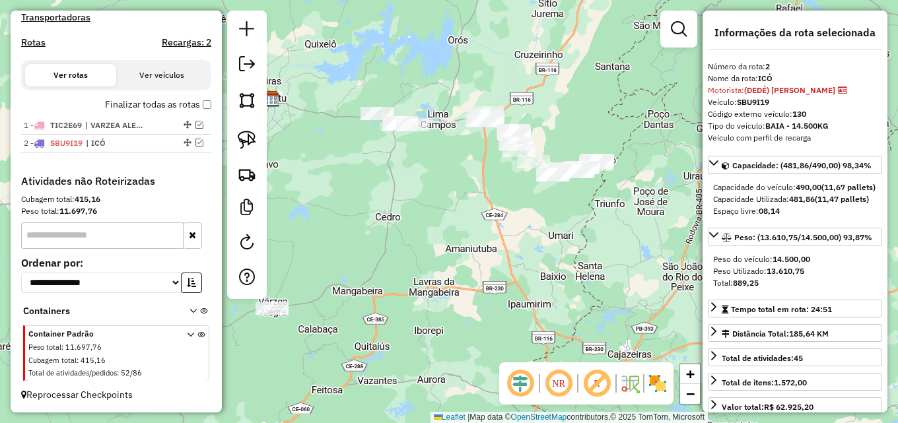
drag, startPoint x: 490, startPoint y: 186, endPoint x: 442, endPoint y: 178, distance: 48.3
click at [452, 178] on div "Janela de atendimento Grade de atendimento Capacidade Transportadoras Veículos …" at bounding box center [449, 211] width 898 height 423
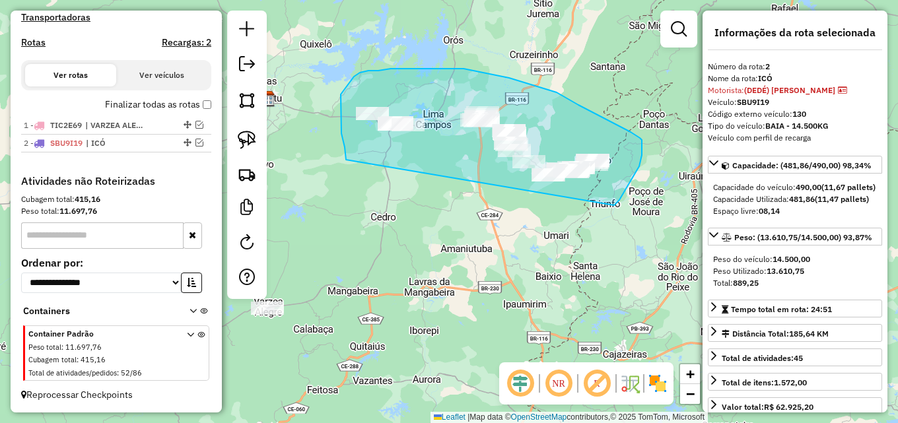
drag, startPoint x: 345, startPoint y: 157, endPoint x: 612, endPoint y: 207, distance: 271.3
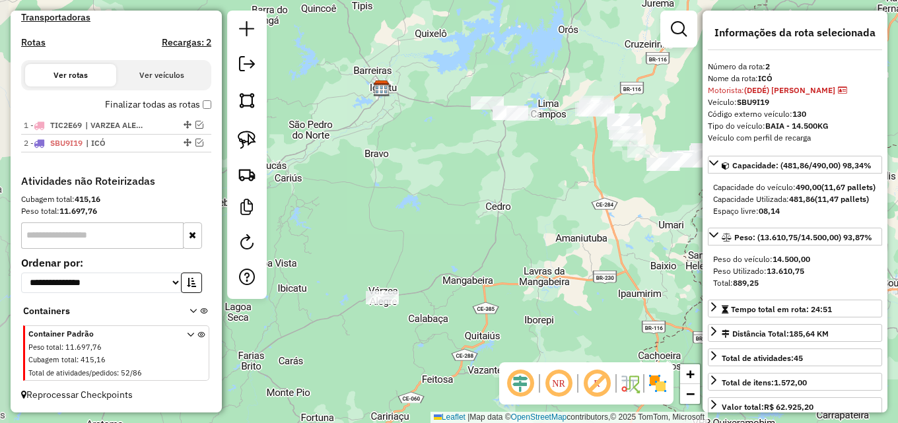
drag, startPoint x: 428, startPoint y: 182, endPoint x: 515, endPoint y: 182, distance: 86.5
click at [515, 182] on div "Janela de atendimento Grade de atendimento Capacidade Transportadoras Veículos …" at bounding box center [449, 211] width 898 height 423
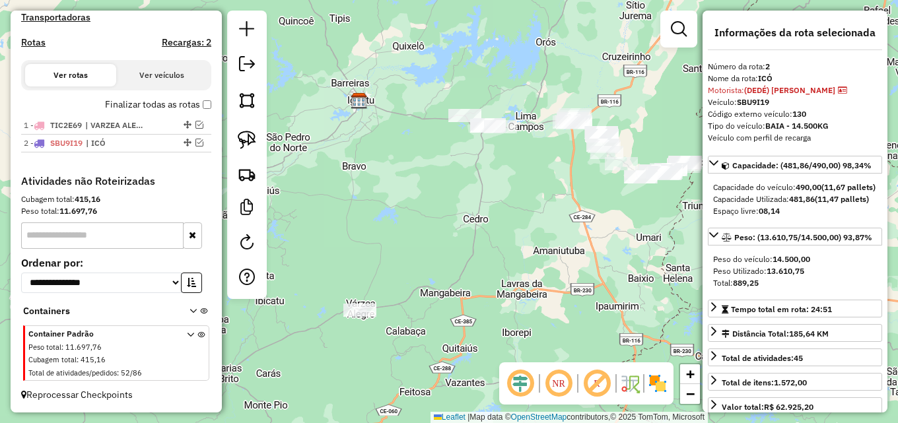
drag, startPoint x: 508, startPoint y: 55, endPoint x: 475, endPoint y: 63, distance: 33.9
click at [478, 63] on div "Janela de atendimento Grade de atendimento Capacidade Transportadoras Veículos …" at bounding box center [449, 211] width 898 height 423
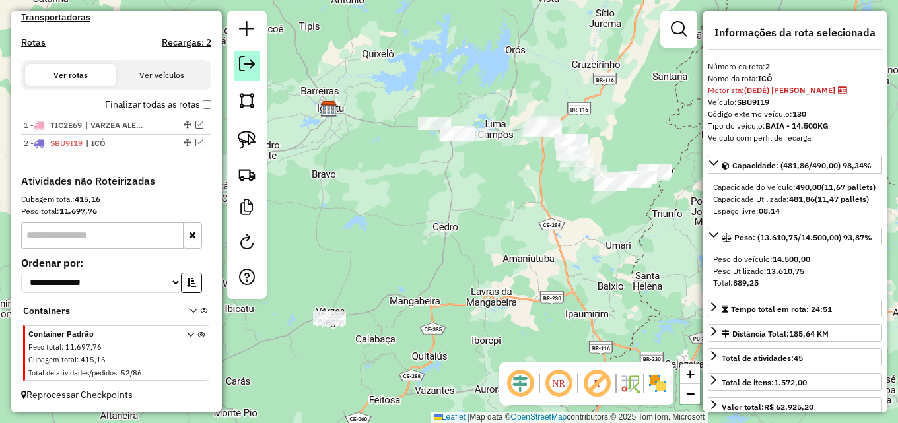
click at [252, 71] on em at bounding box center [247, 64] width 16 height 16
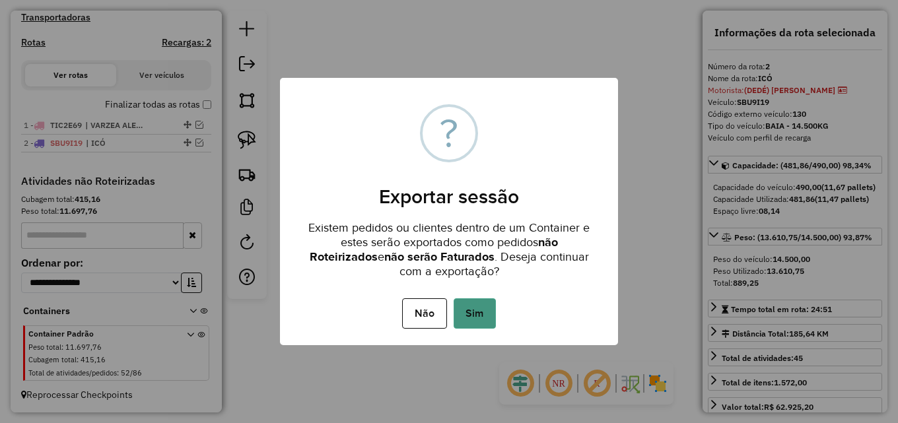
click at [471, 320] on button "Sim" at bounding box center [475, 313] width 42 height 30
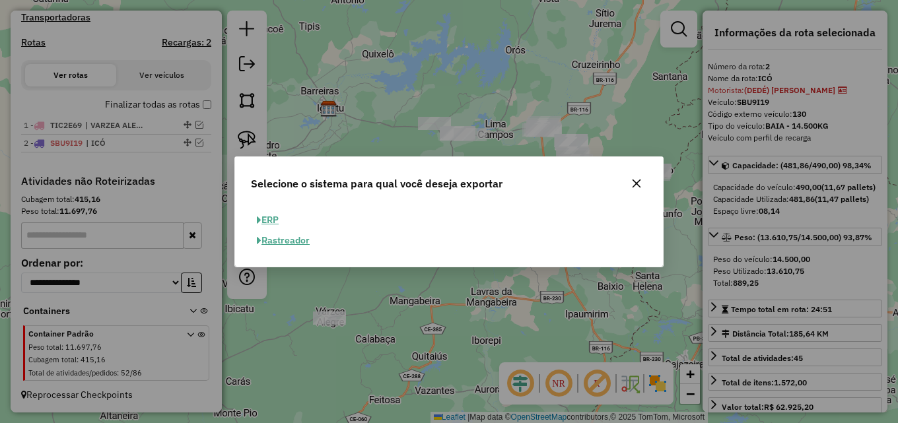
click at [274, 222] on button "ERP" at bounding box center [268, 220] width 34 height 20
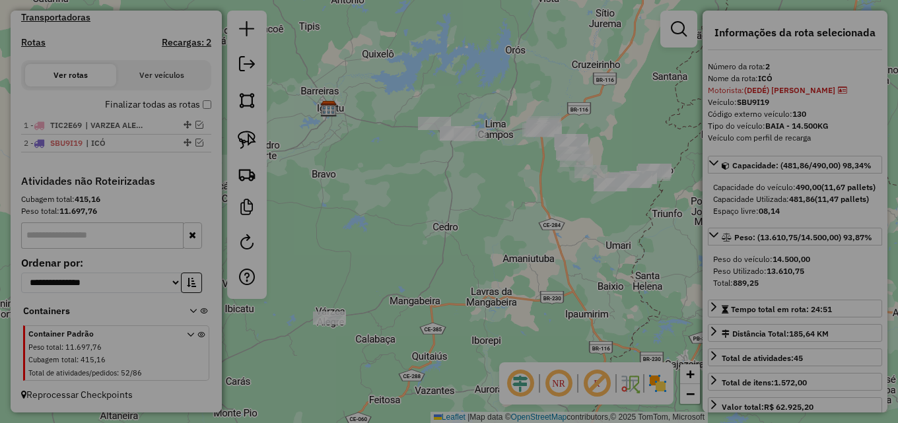
select select "**"
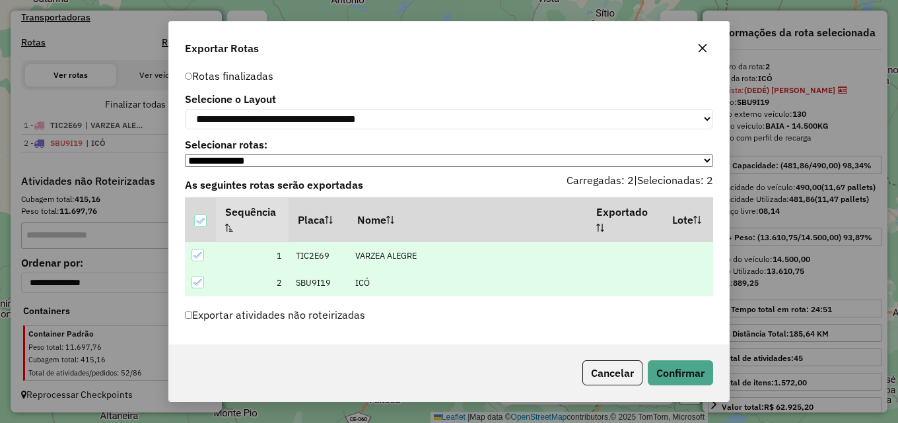
scroll to position [30, 0]
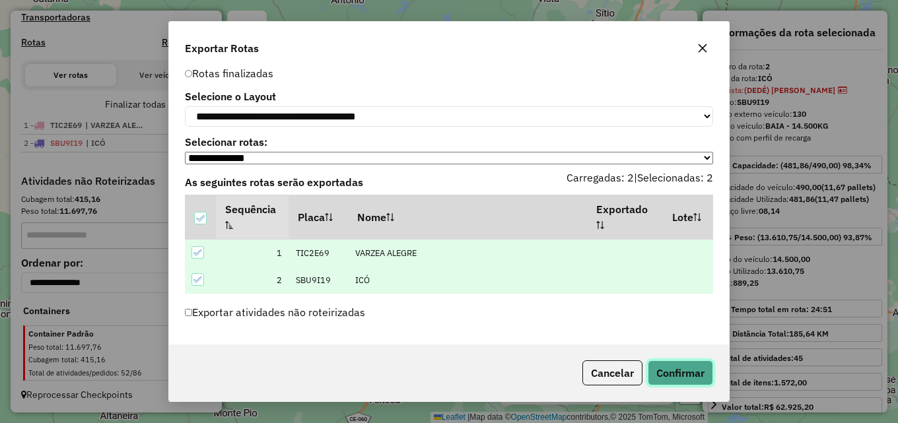
click at [681, 372] on button "Confirmar" at bounding box center [680, 372] width 65 height 25
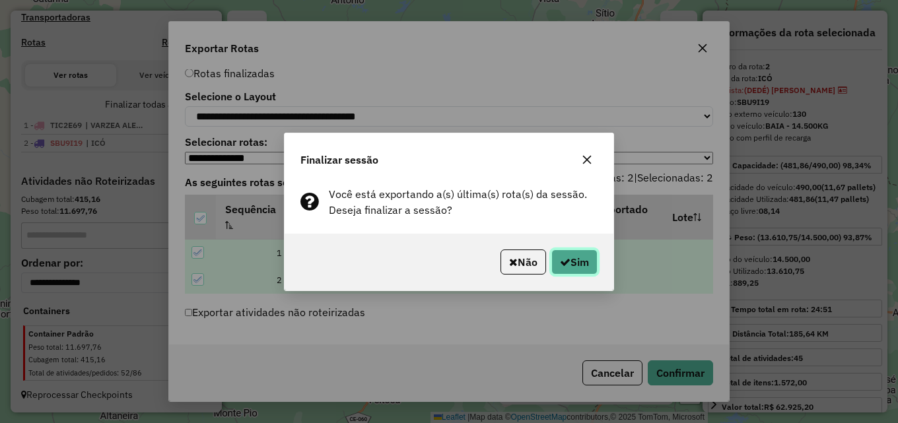
click at [580, 267] on button "Sim" at bounding box center [574, 262] width 46 height 25
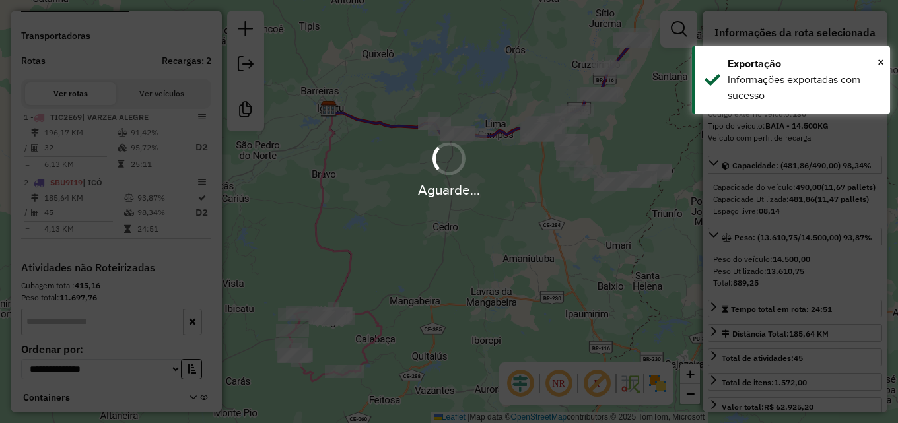
scroll to position [479, 0]
